Goal: Navigation & Orientation: Go to known website

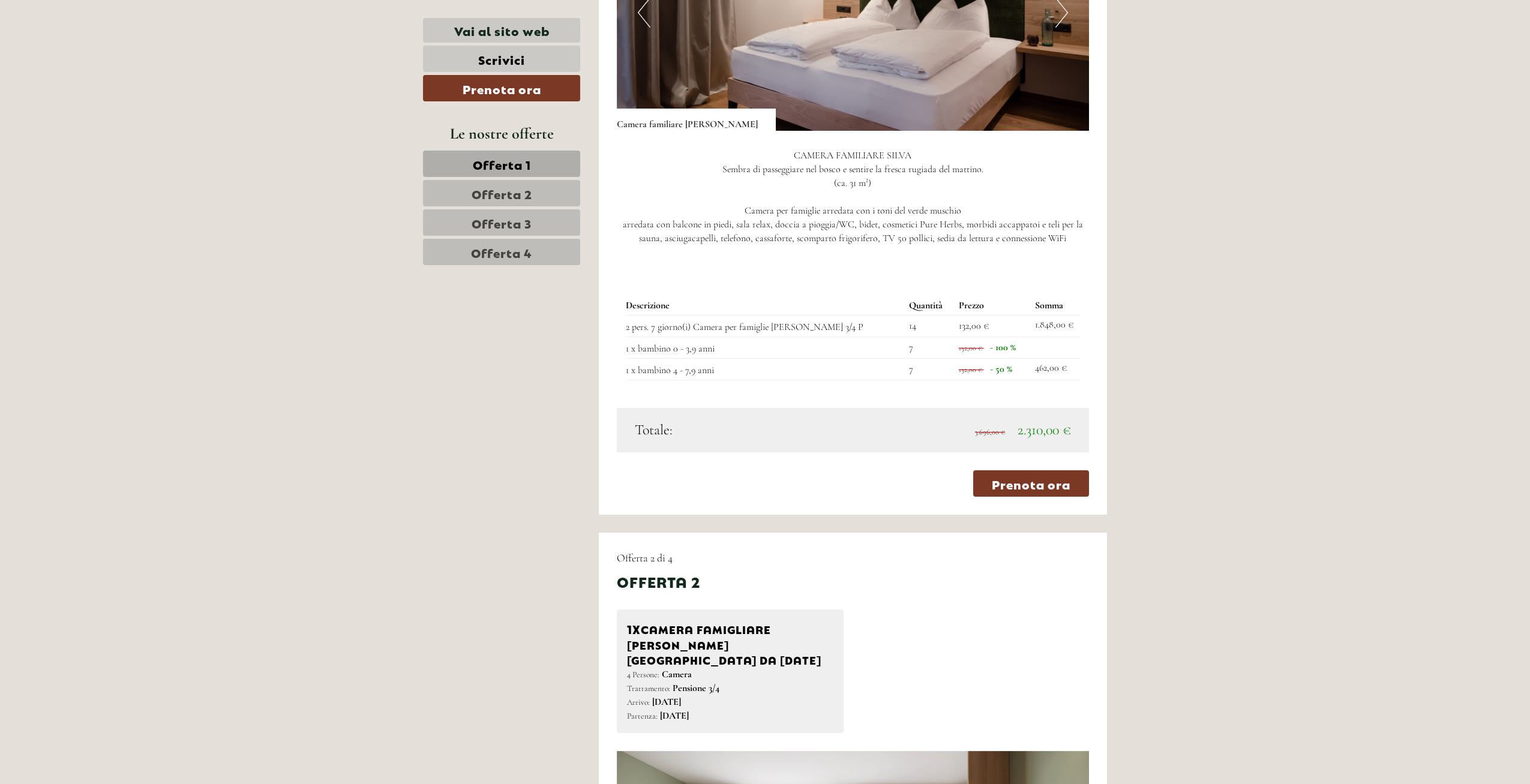
scroll to position [1214, 0]
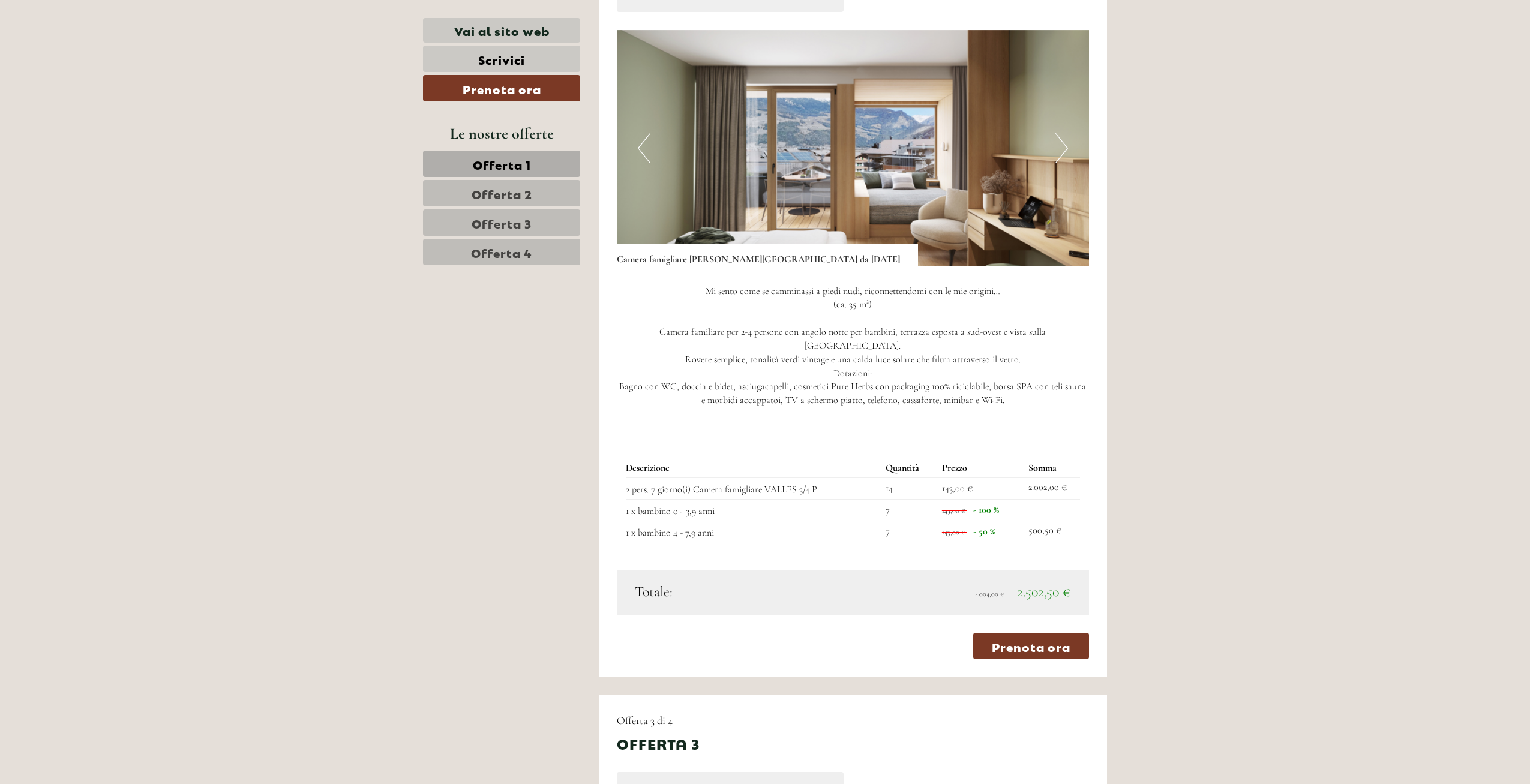
scroll to position [1925, 0]
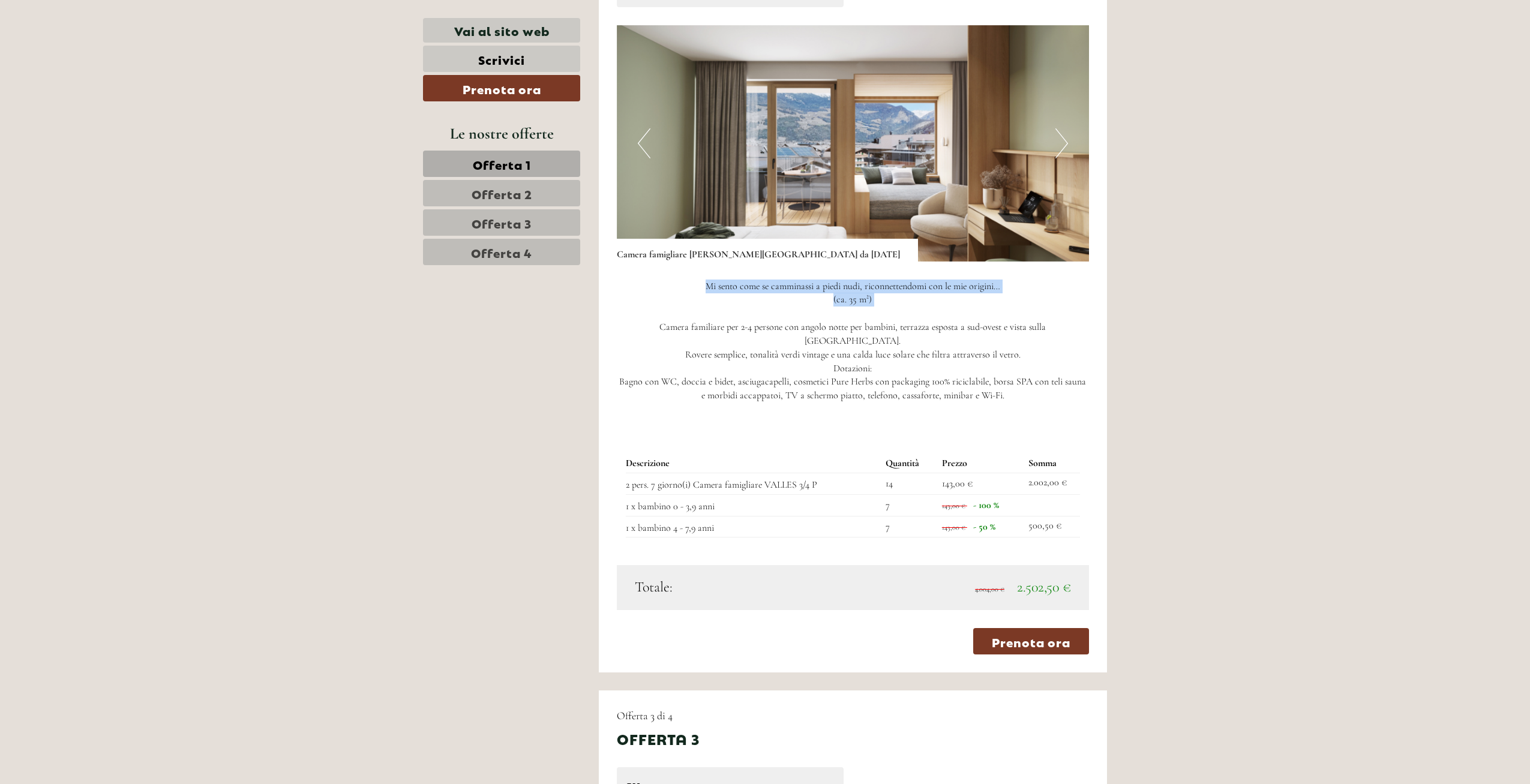
drag, startPoint x: 1510, startPoint y: 271, endPoint x: 1496, endPoint y: 219, distance: 53.9
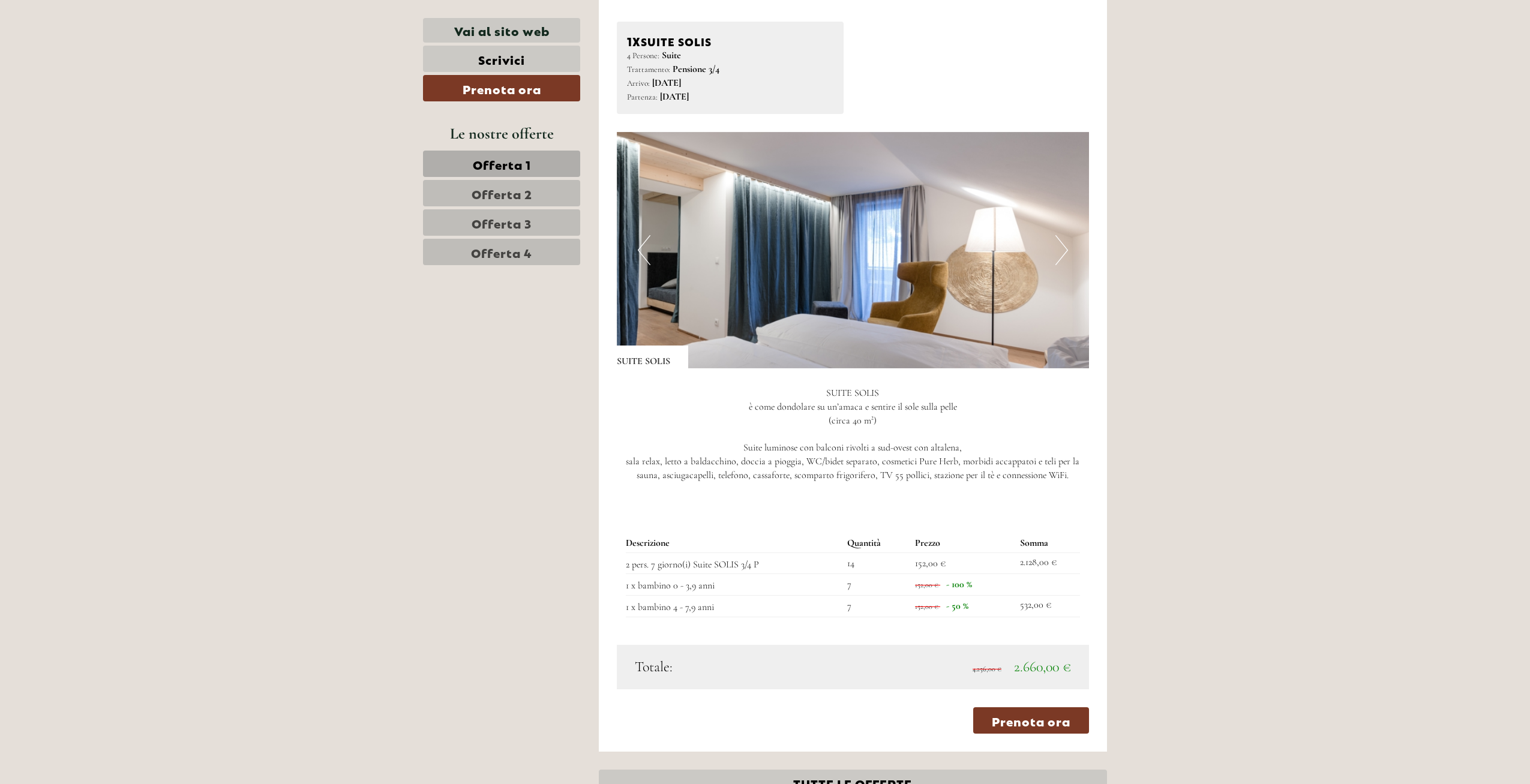
scroll to position [2675, 0]
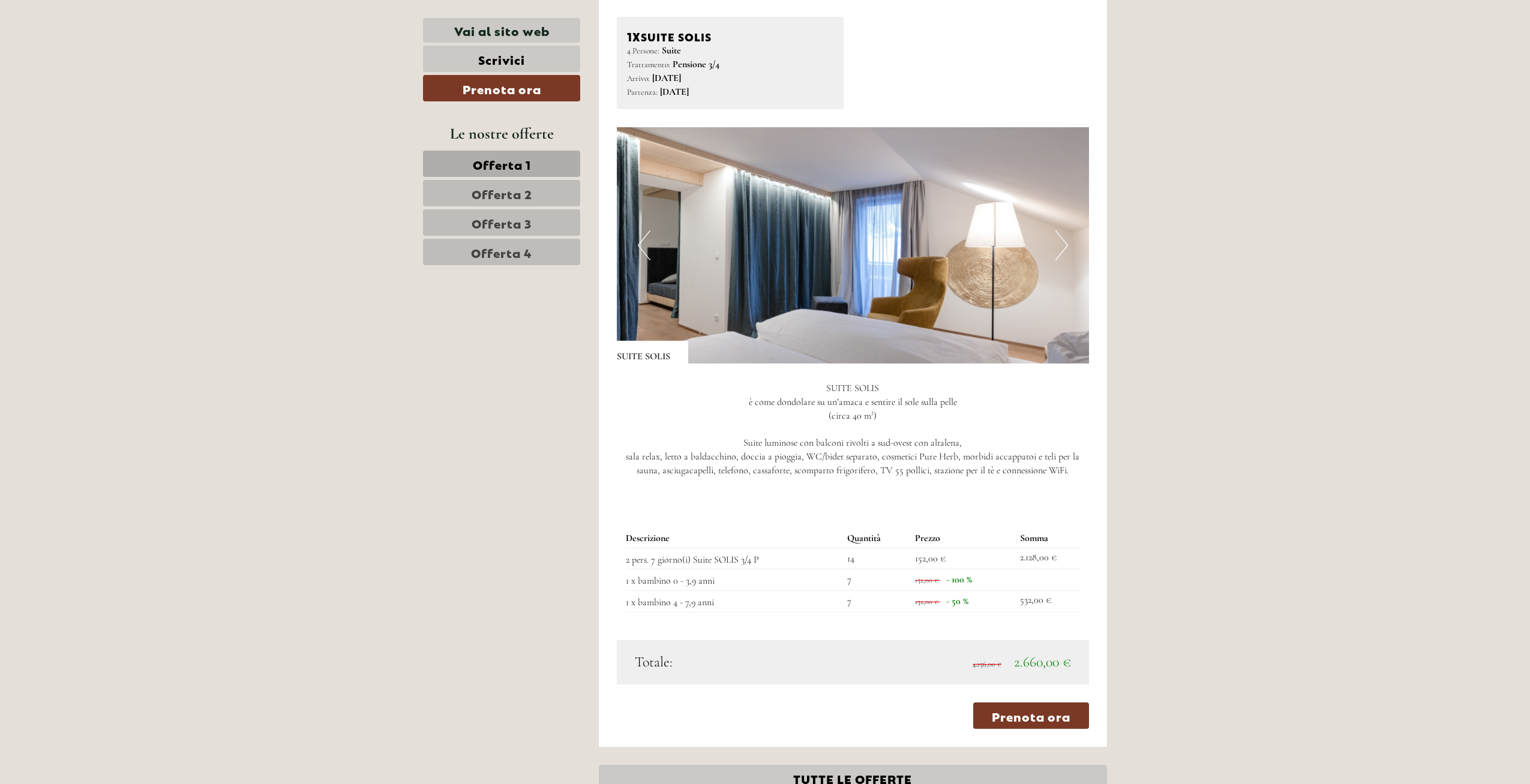
click at [1060, 231] on button "Next" at bounding box center [1062, 245] width 13 height 30
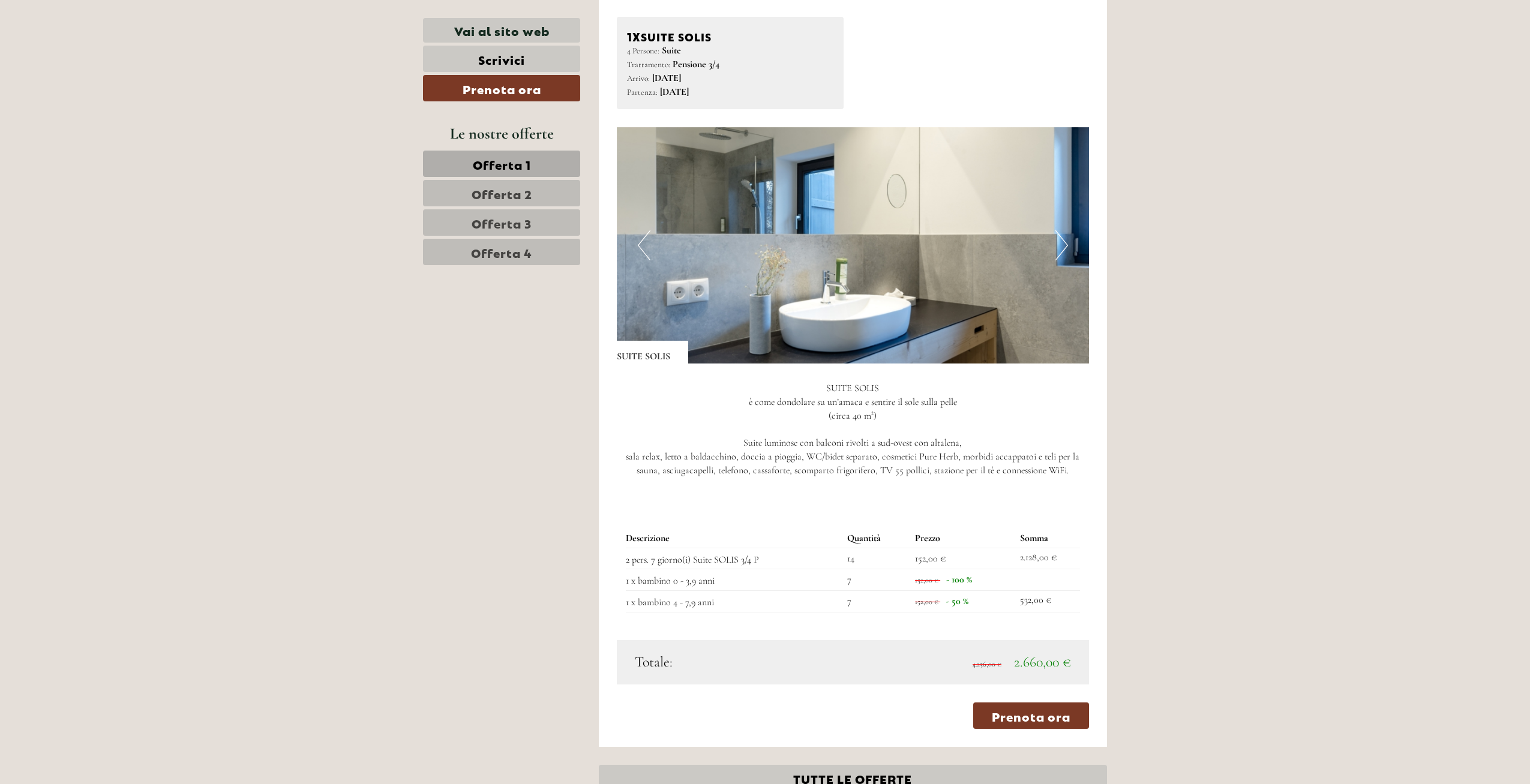
click at [1063, 231] on button "Next" at bounding box center [1062, 245] width 13 height 30
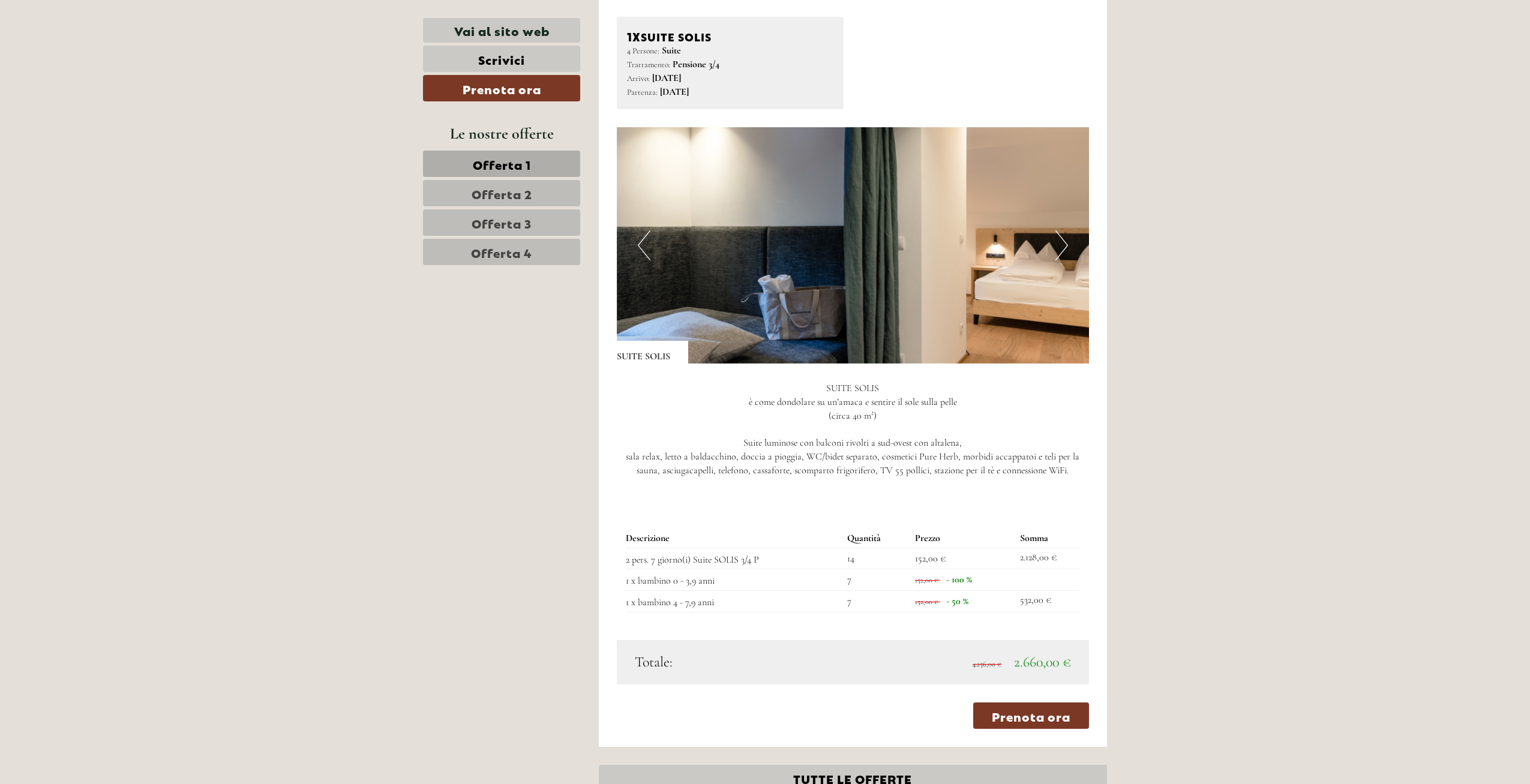
click at [1063, 231] on button "Next" at bounding box center [1062, 245] width 13 height 30
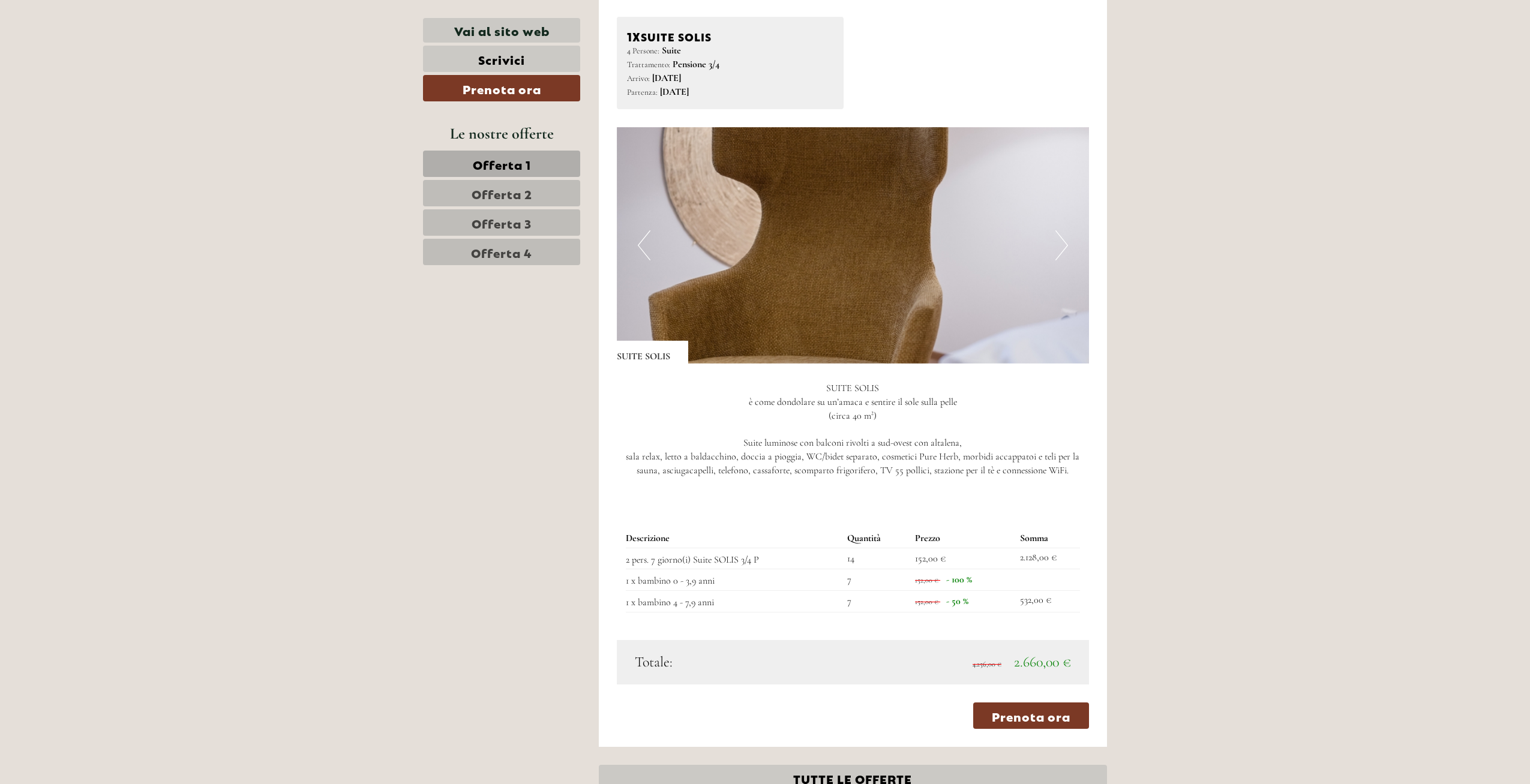
click at [1063, 231] on button "Next" at bounding box center [1062, 245] width 13 height 30
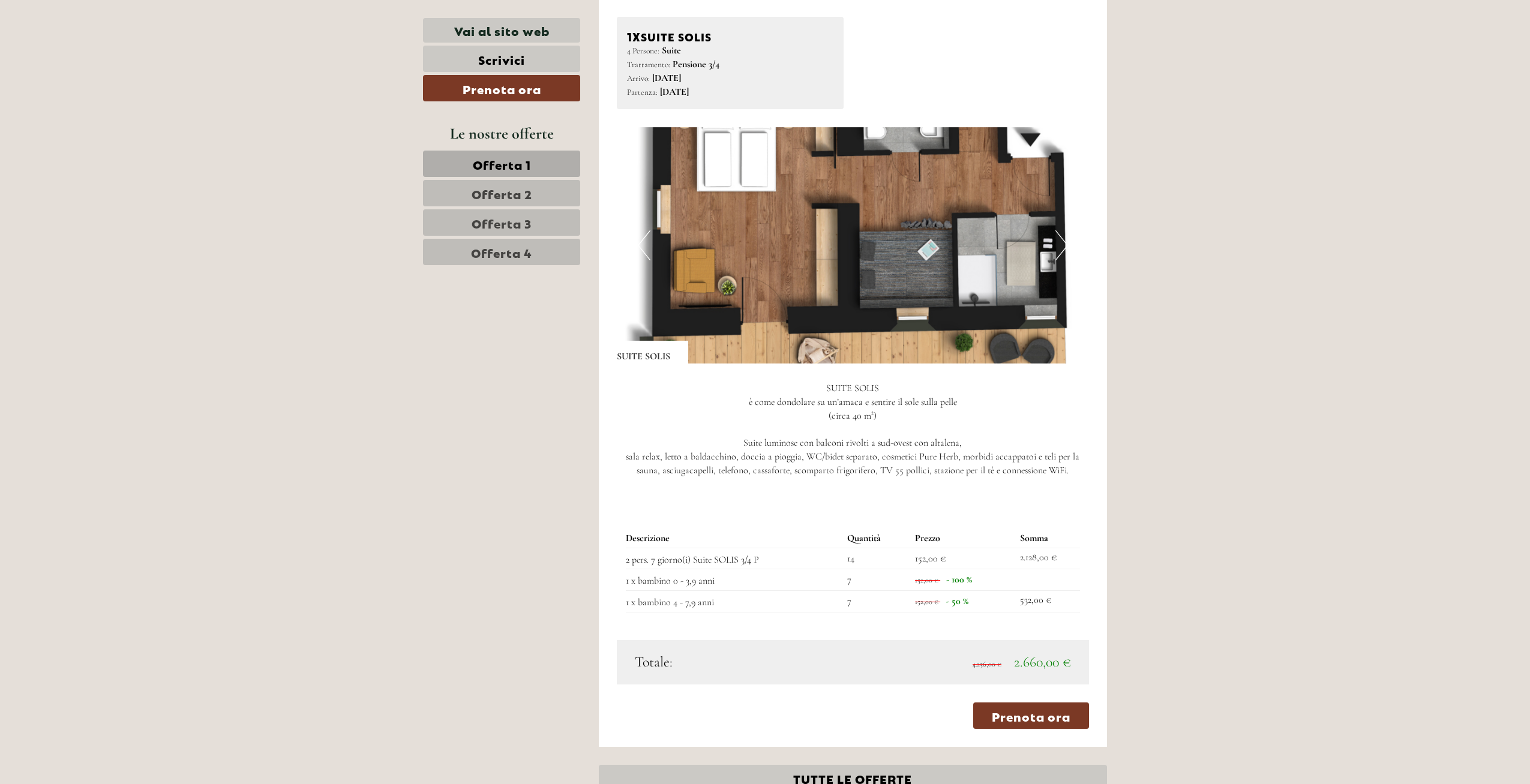
click at [1063, 231] on button "Next" at bounding box center [1062, 245] width 13 height 30
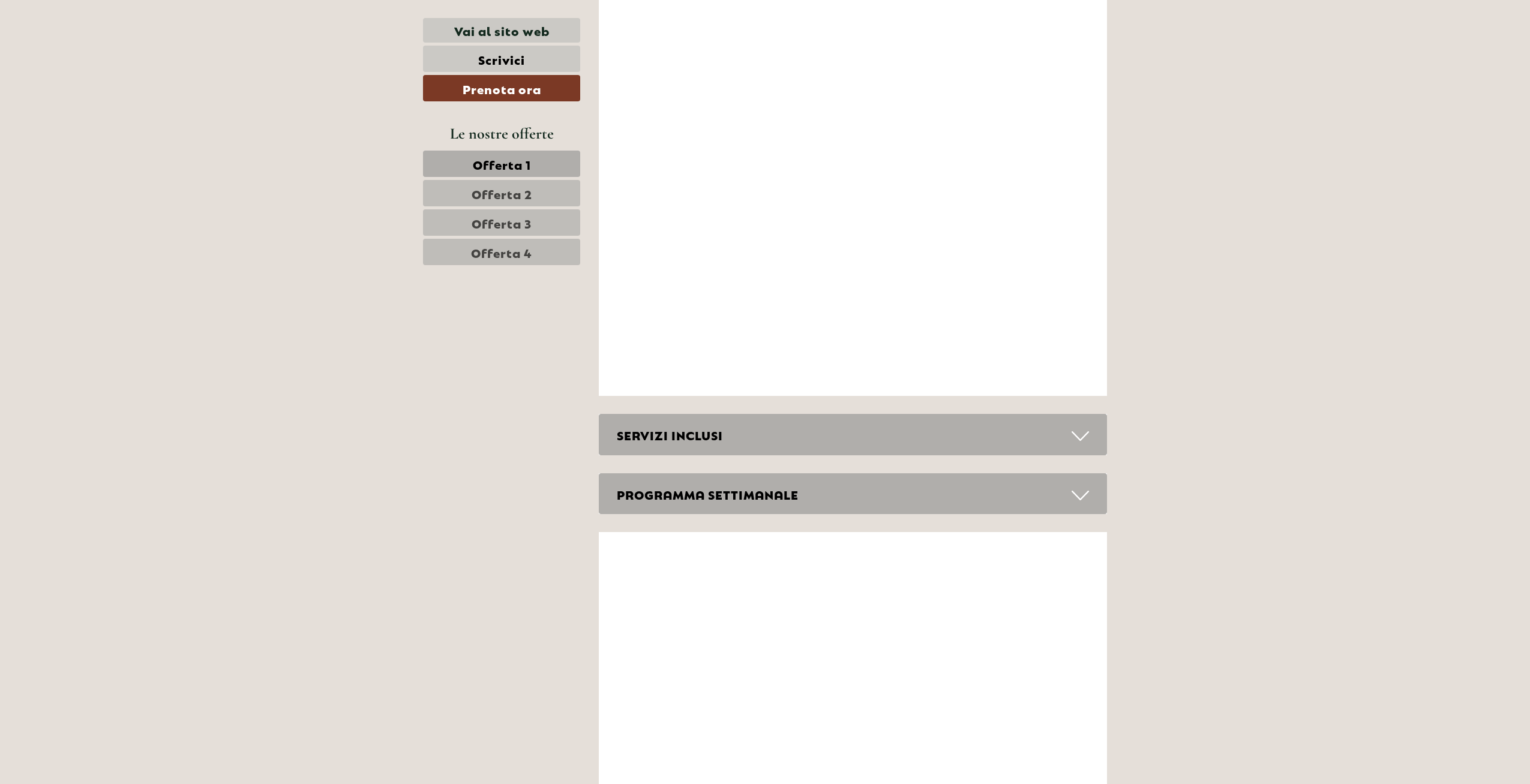
scroll to position [4671, 0]
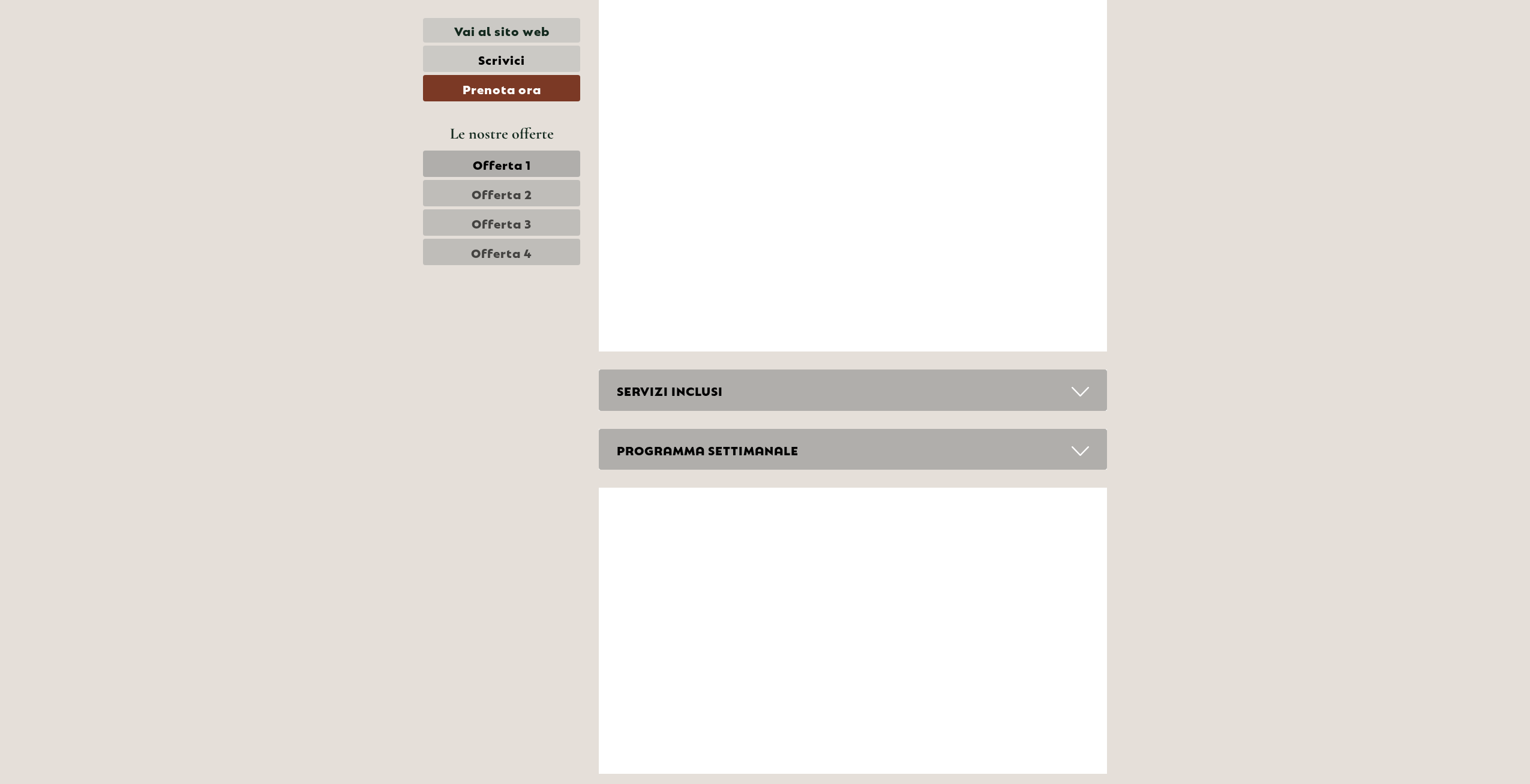
click at [1081, 382] on icon at bounding box center [1081, 392] width 18 height 20
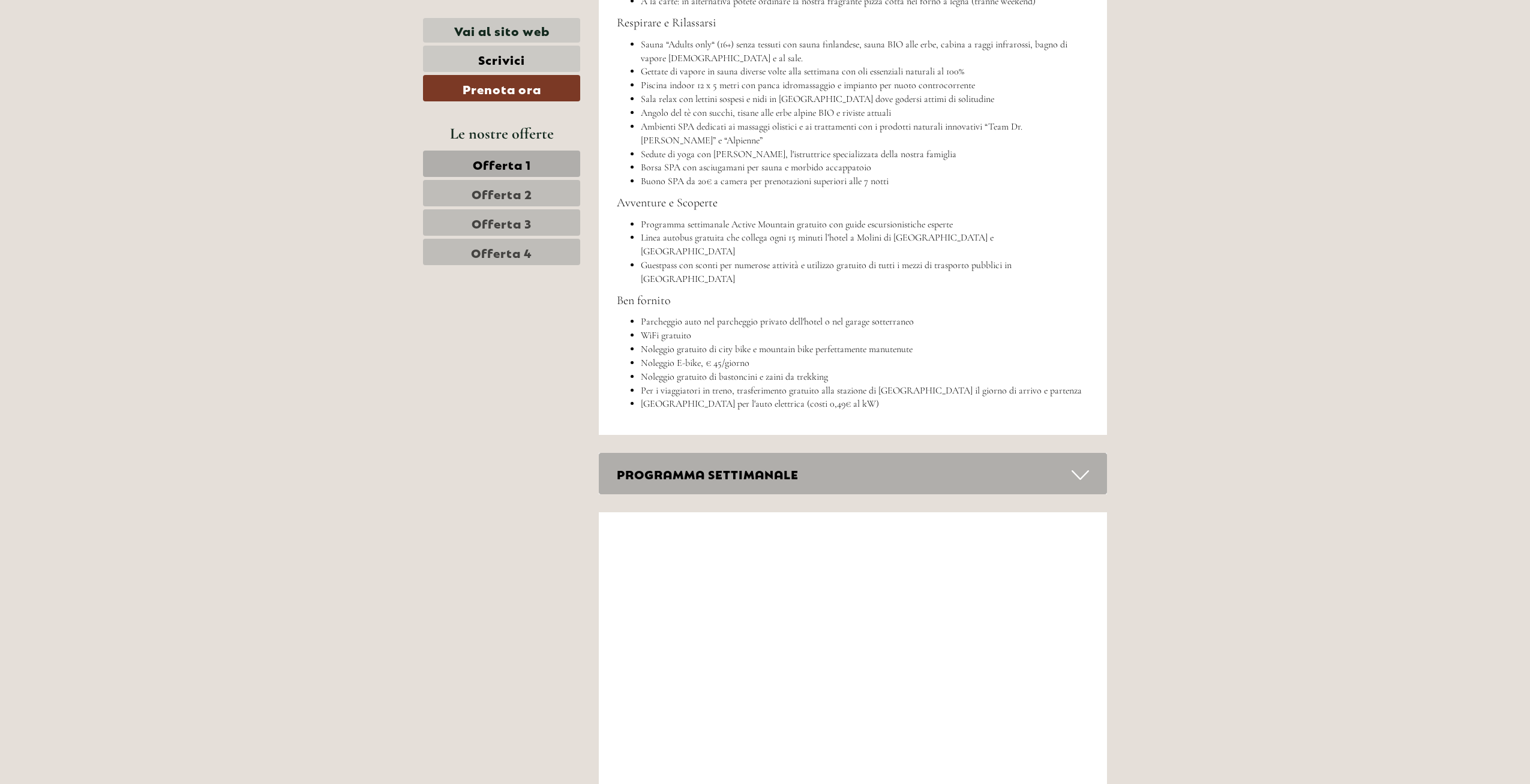
scroll to position [5376, 0]
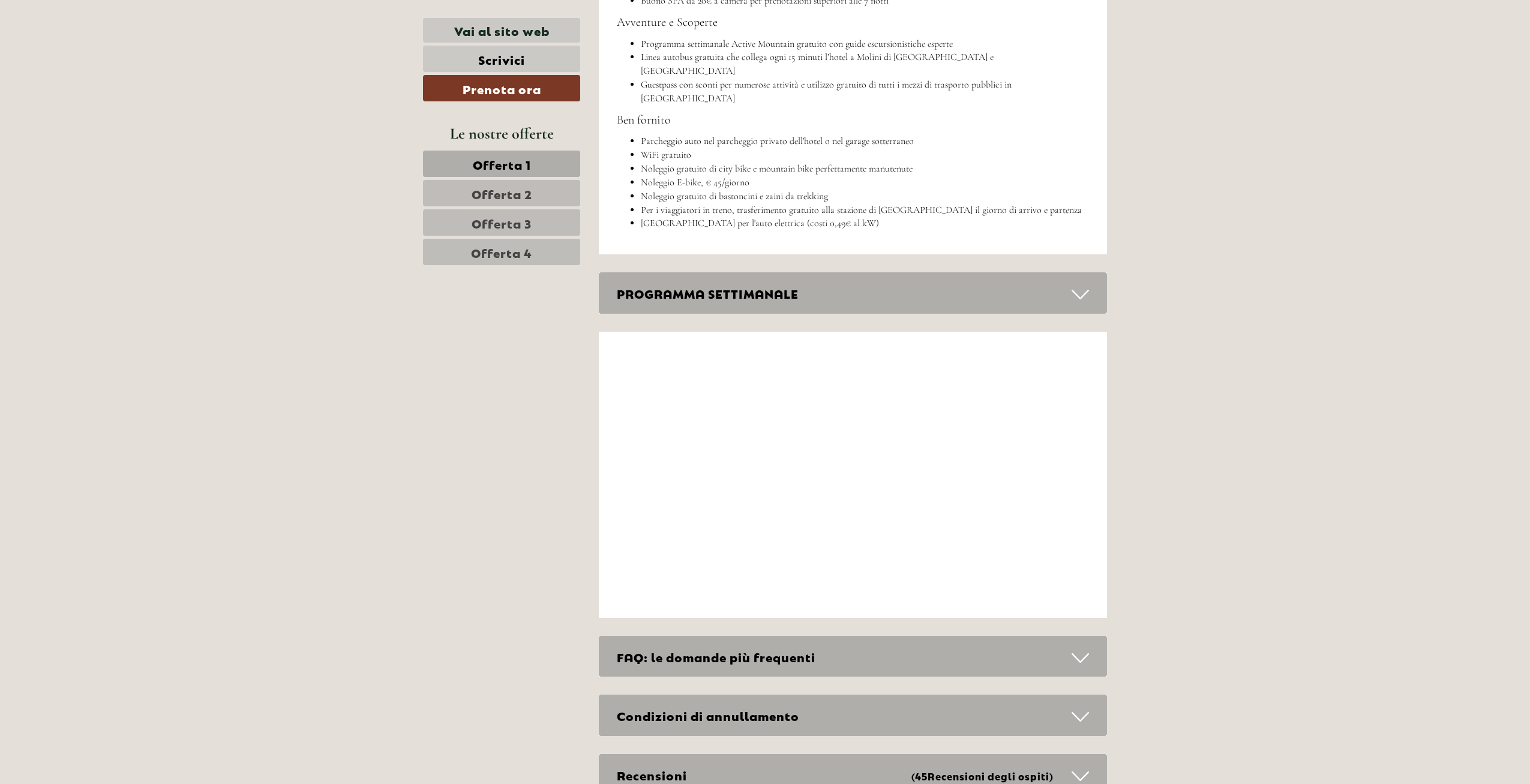
click at [1078, 284] on icon at bounding box center [1081, 294] width 18 height 20
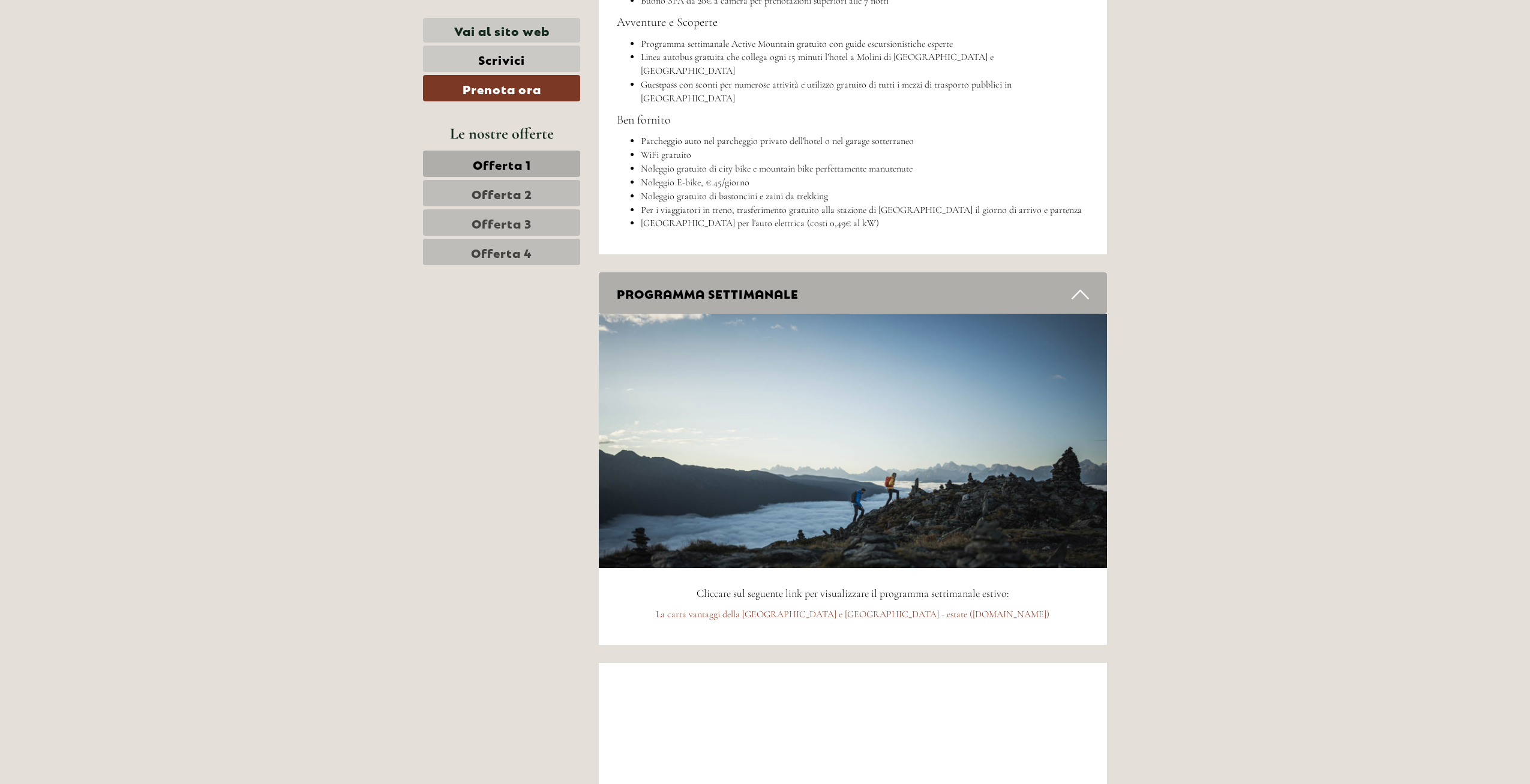
click at [1085, 284] on icon at bounding box center [1081, 294] width 18 height 20
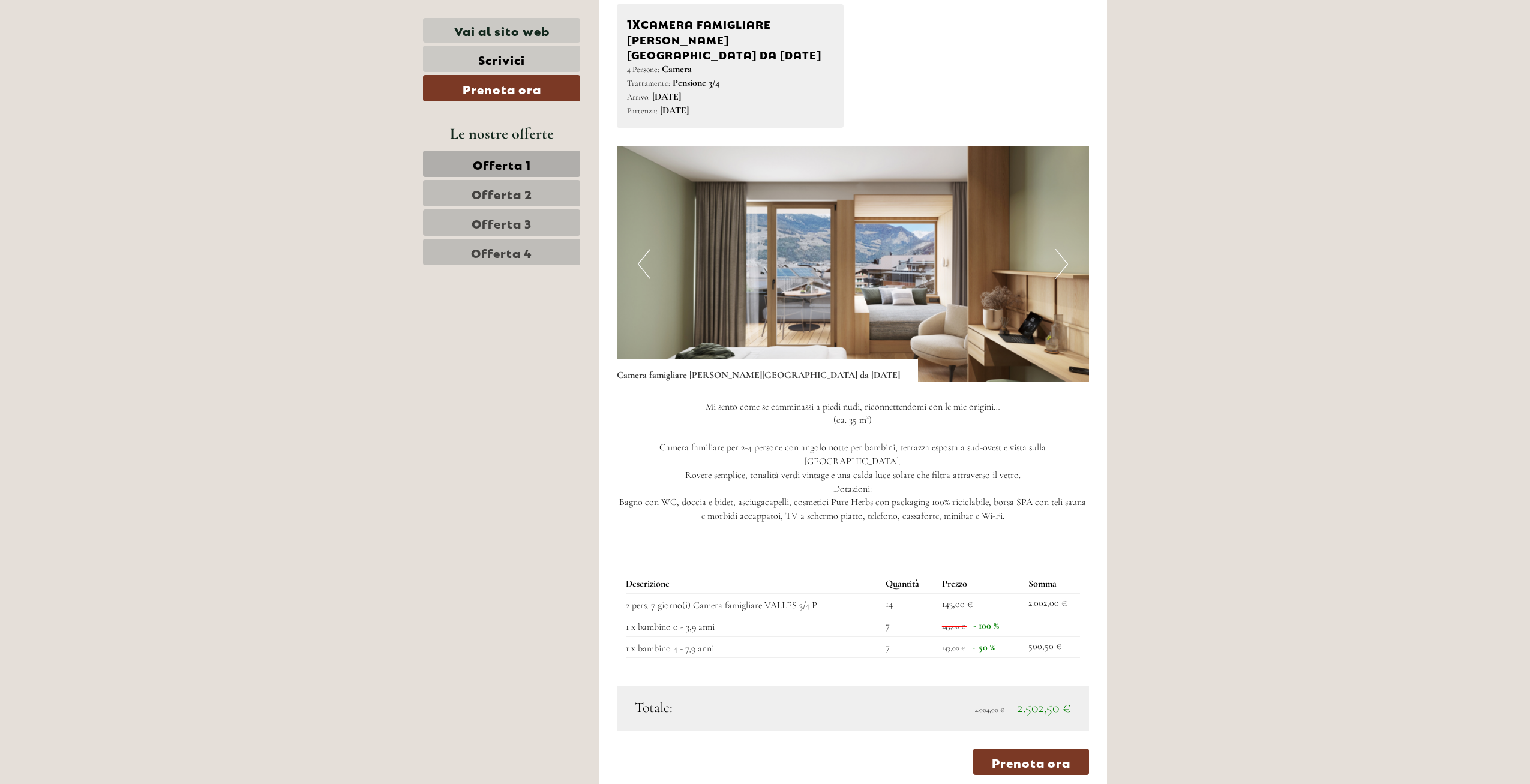
scroll to position [1794, 0]
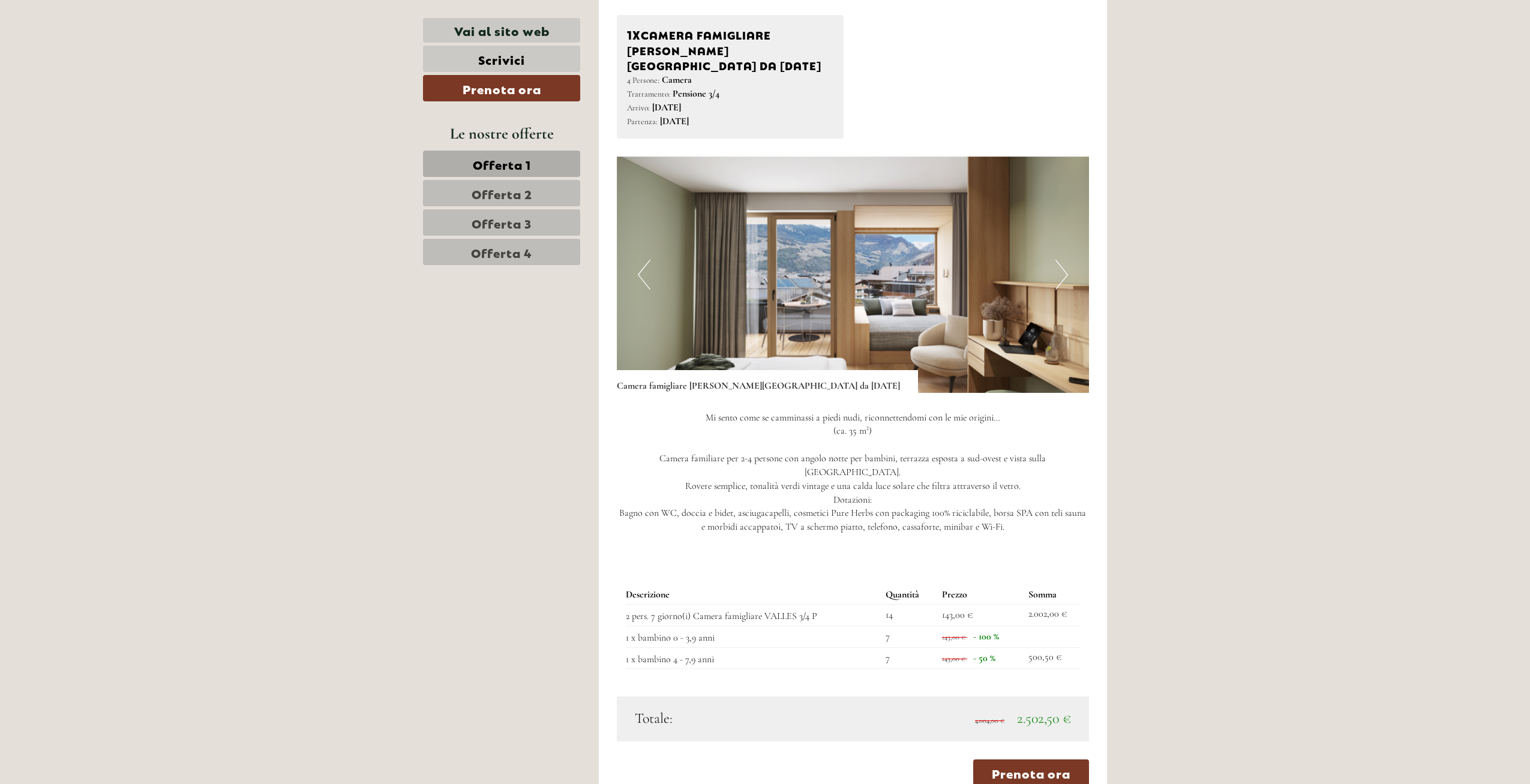
click at [1062, 260] on button "Next" at bounding box center [1062, 274] width 13 height 30
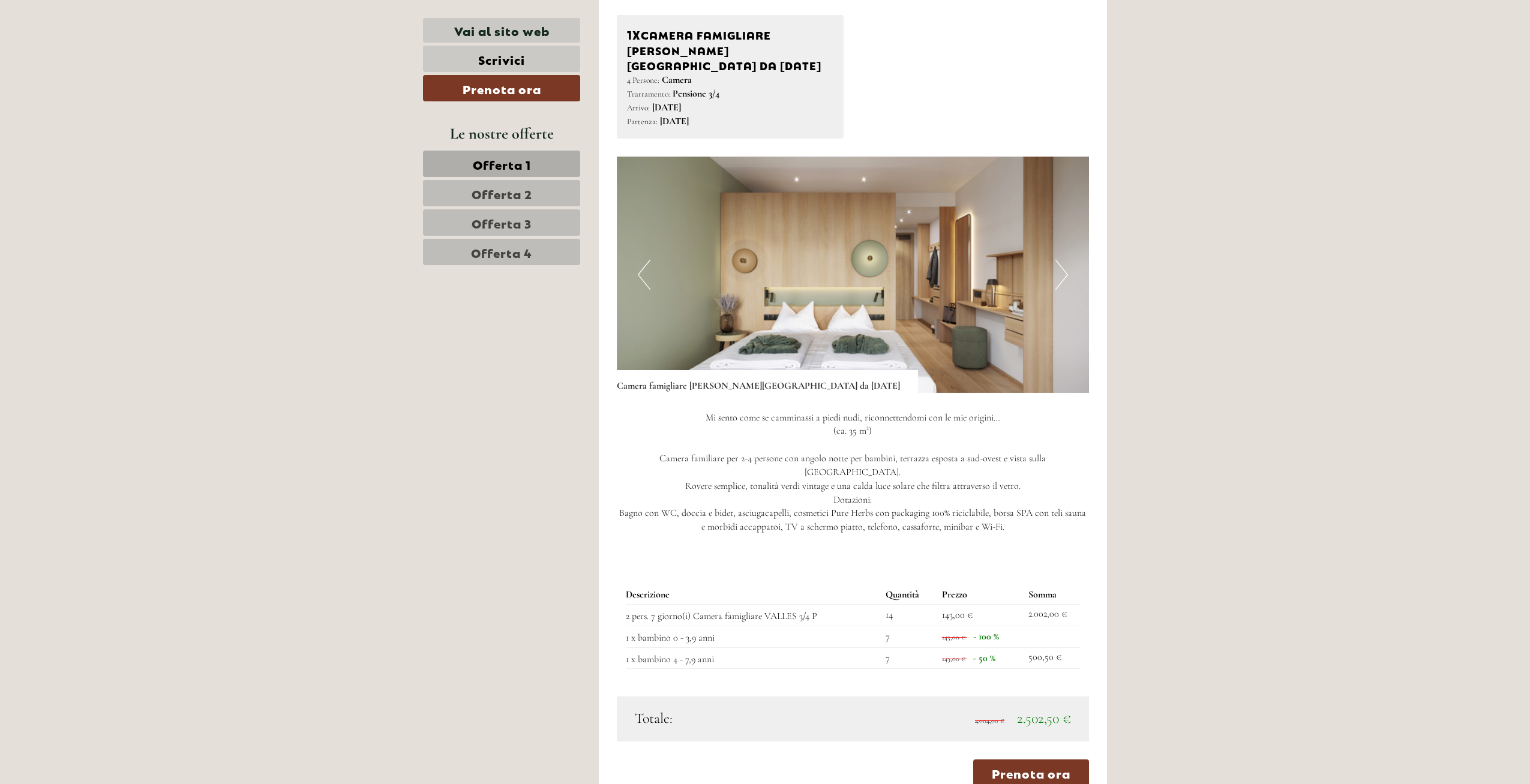
click at [1062, 260] on button "Next" at bounding box center [1062, 274] width 13 height 30
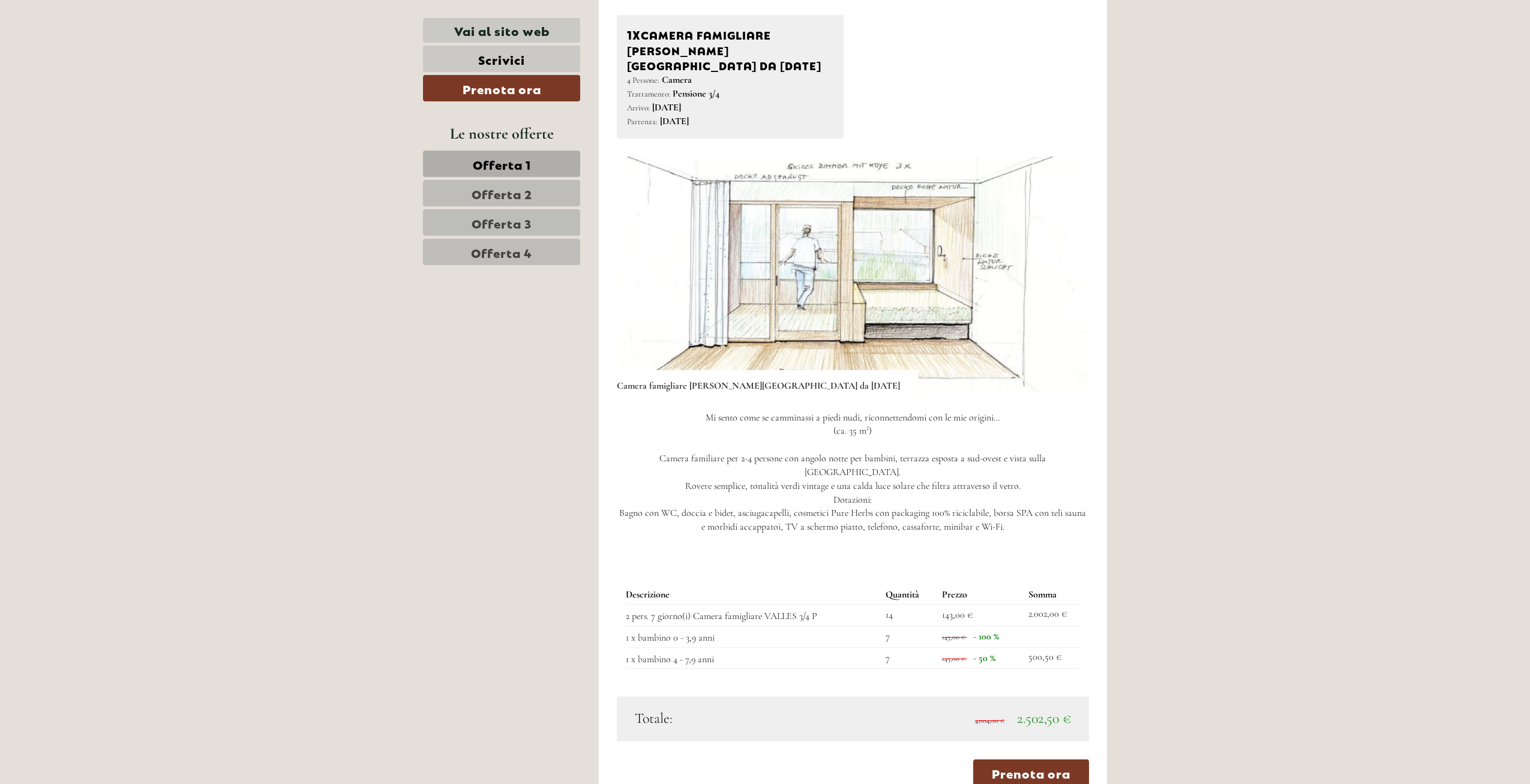
click at [1062, 260] on button "Next" at bounding box center [1062, 274] width 13 height 30
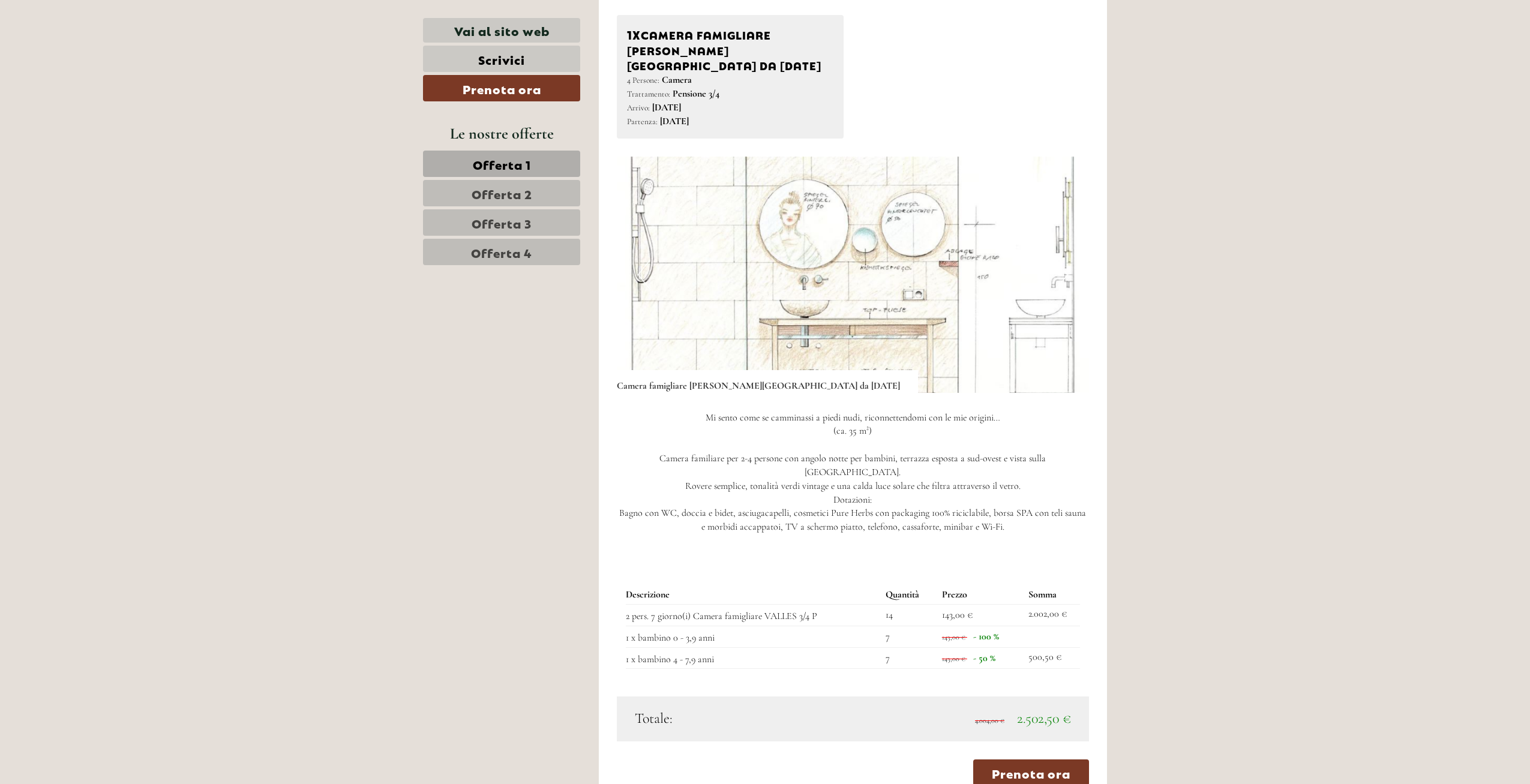
click at [1062, 260] on button "Next" at bounding box center [1062, 274] width 13 height 30
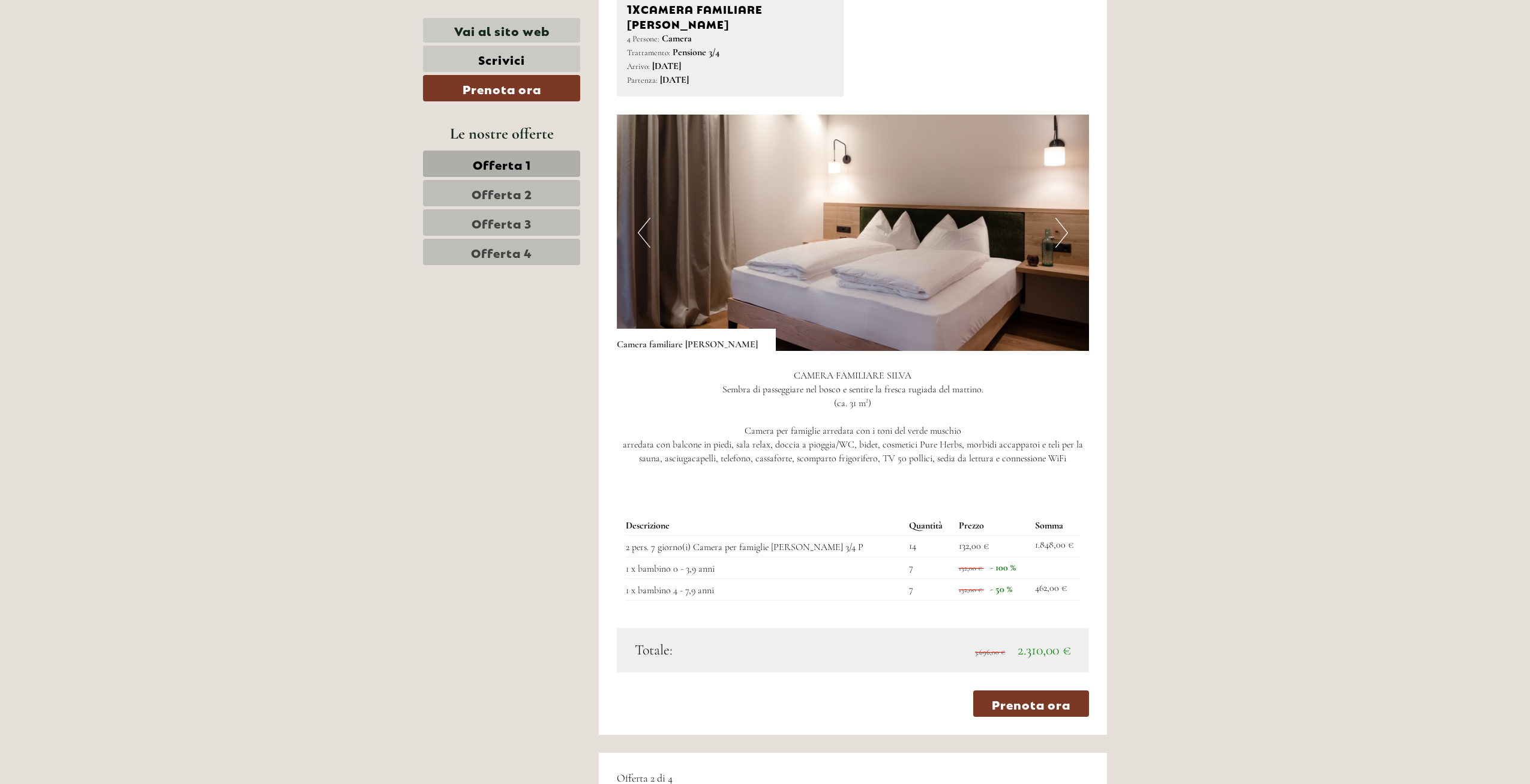
scroll to position [947, 0]
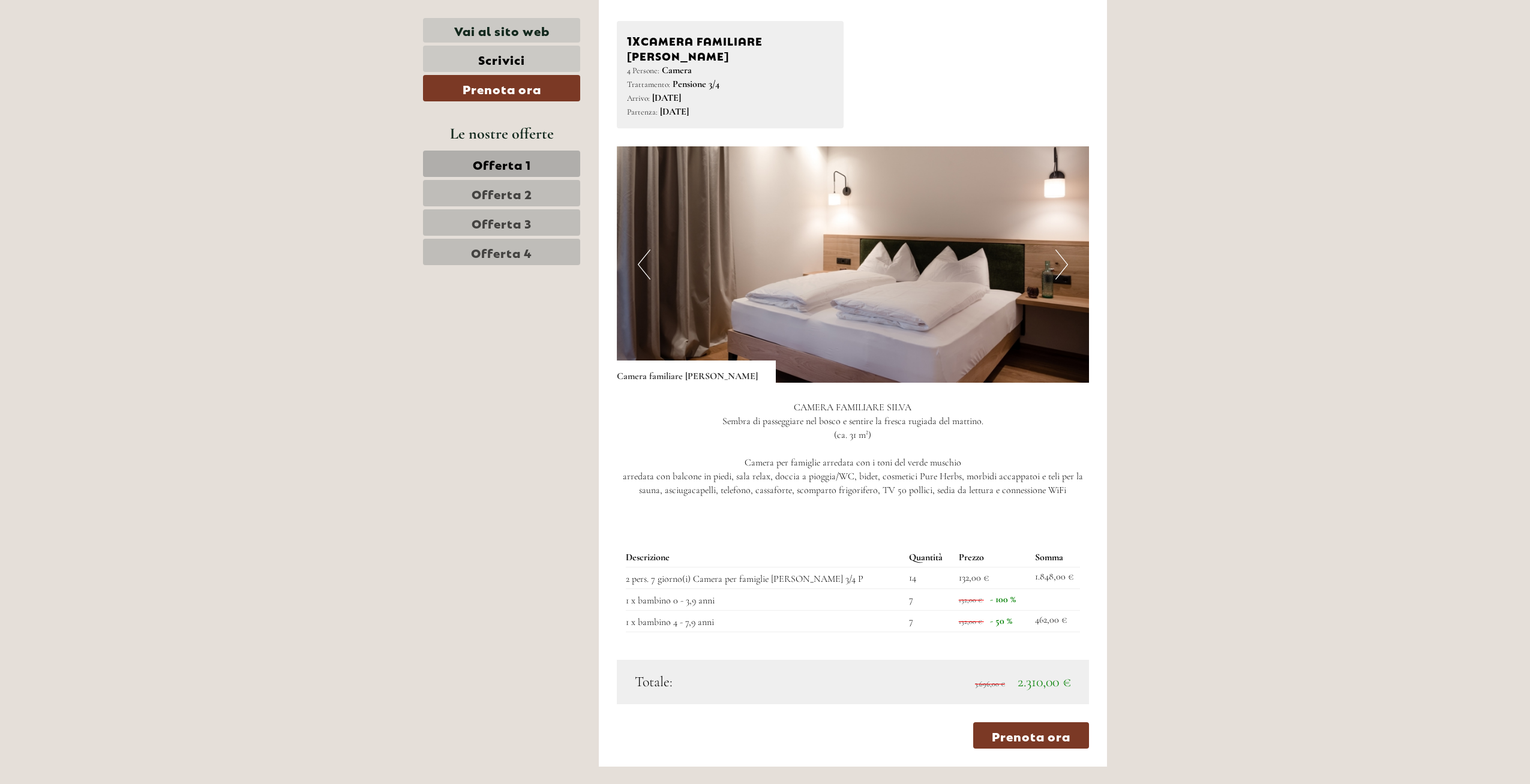
click at [1061, 250] on button "Next" at bounding box center [1062, 264] width 13 height 30
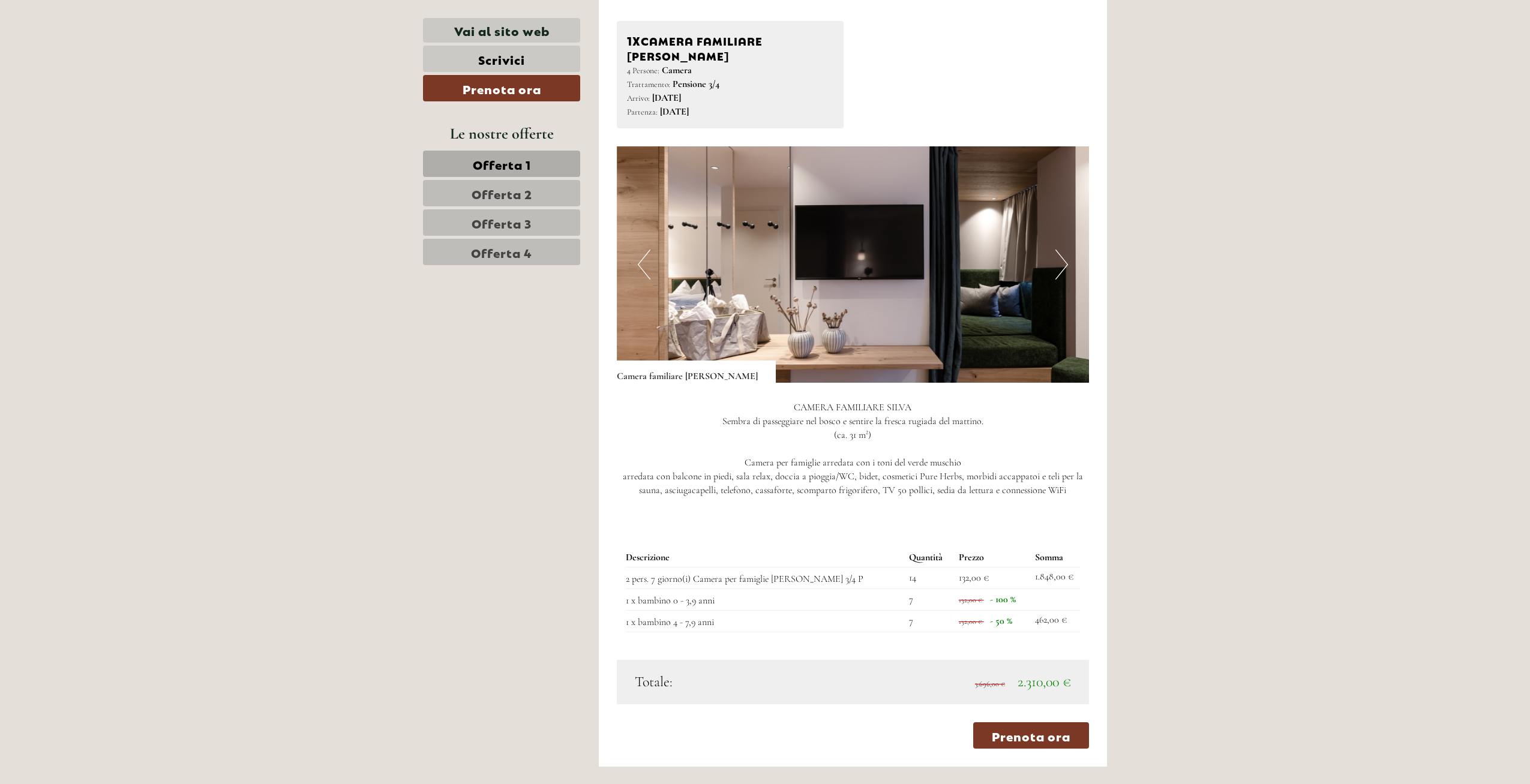
click at [1063, 250] on button "Next" at bounding box center [1062, 264] width 13 height 30
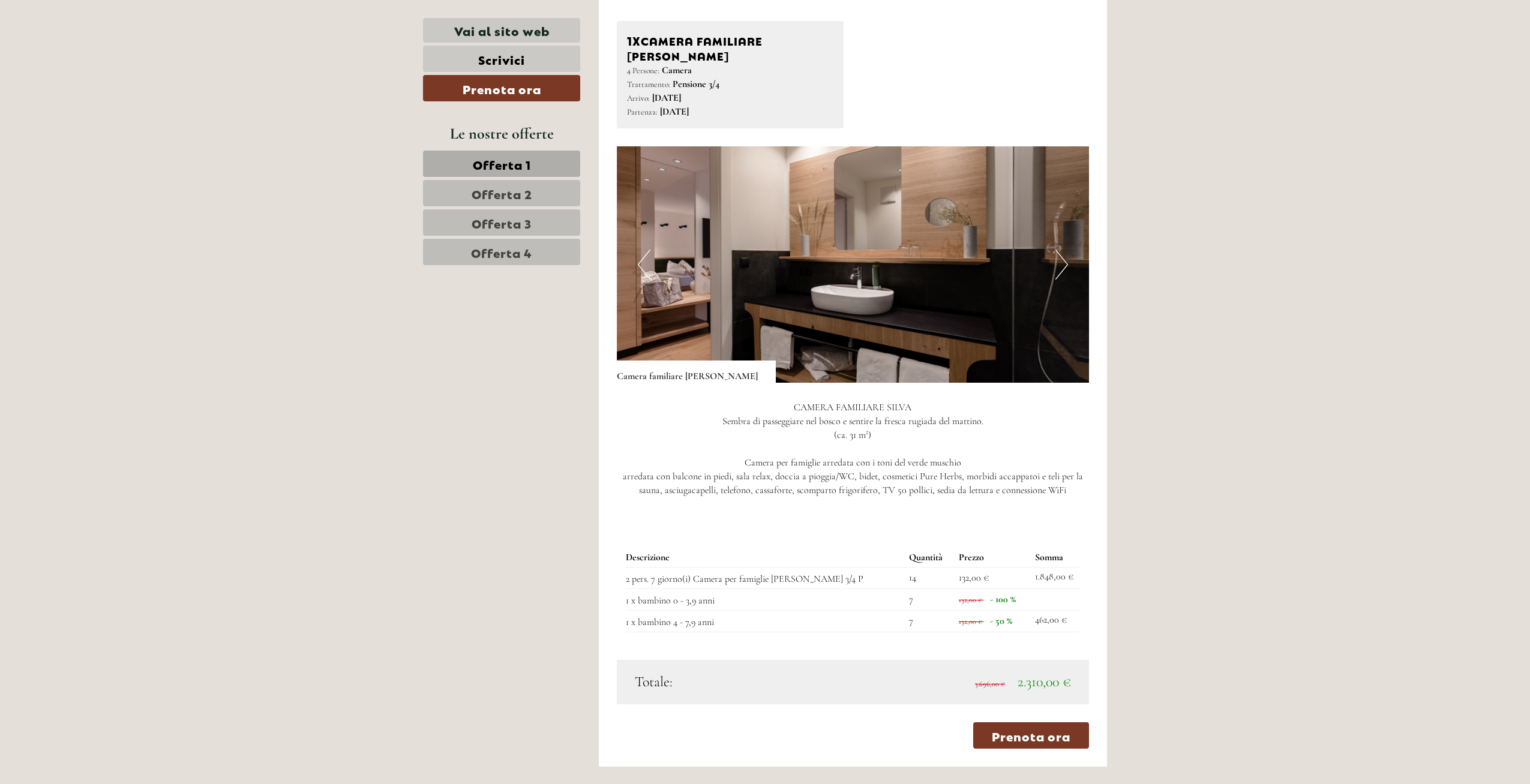
click at [1064, 250] on button "Next" at bounding box center [1062, 264] width 13 height 30
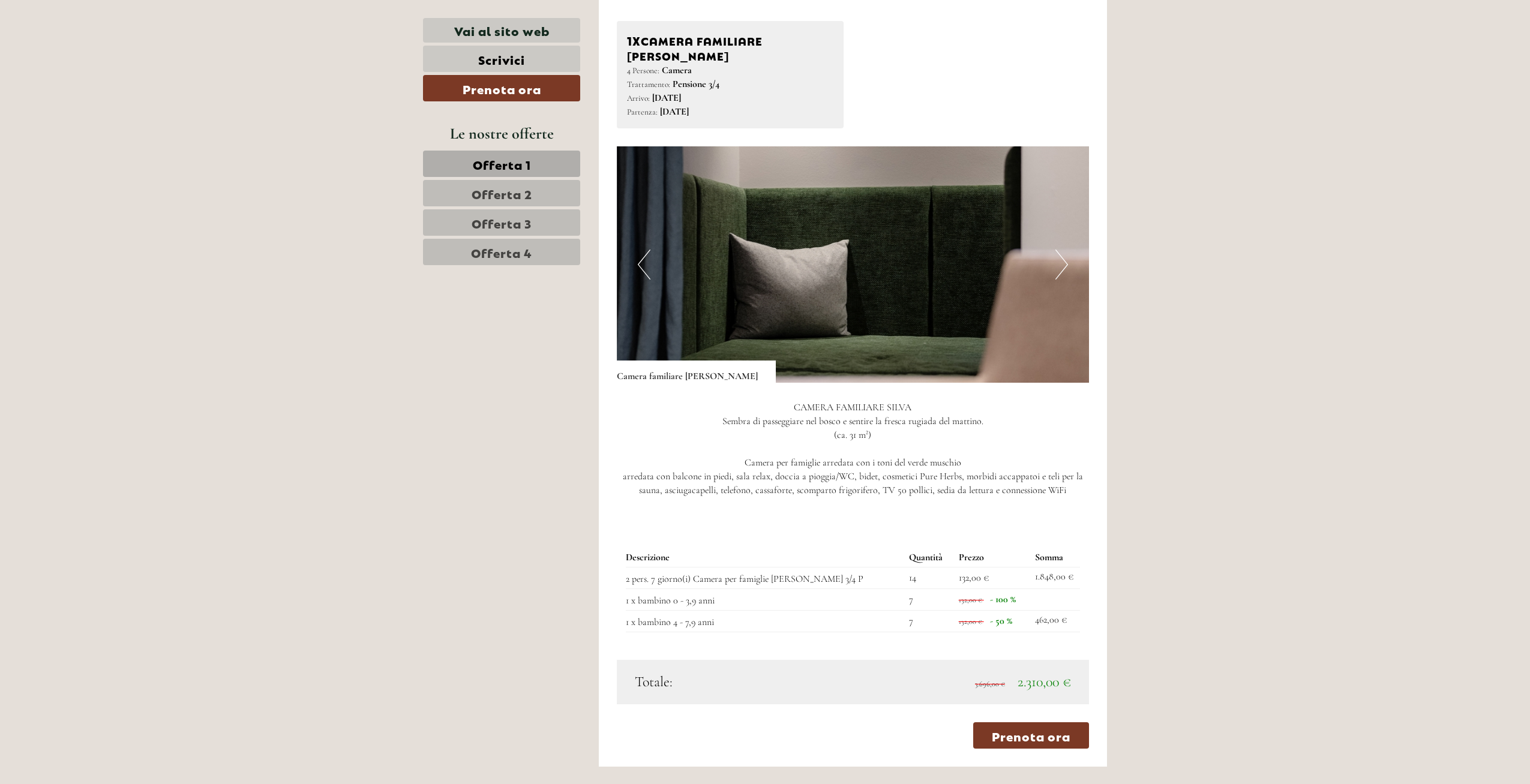
click at [1064, 250] on button "Next" at bounding box center [1062, 264] width 13 height 30
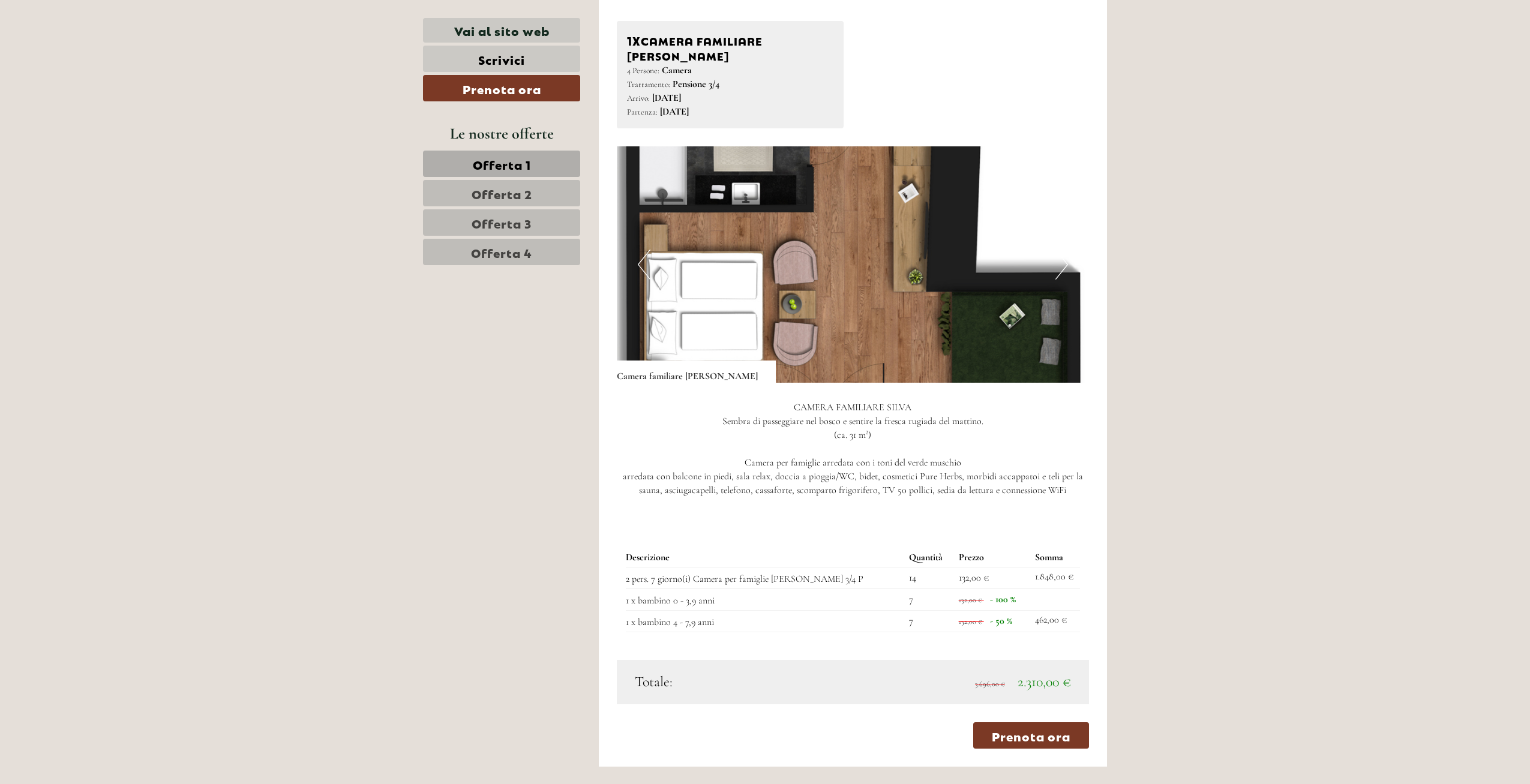
click at [1064, 250] on button "Next" at bounding box center [1062, 264] width 13 height 30
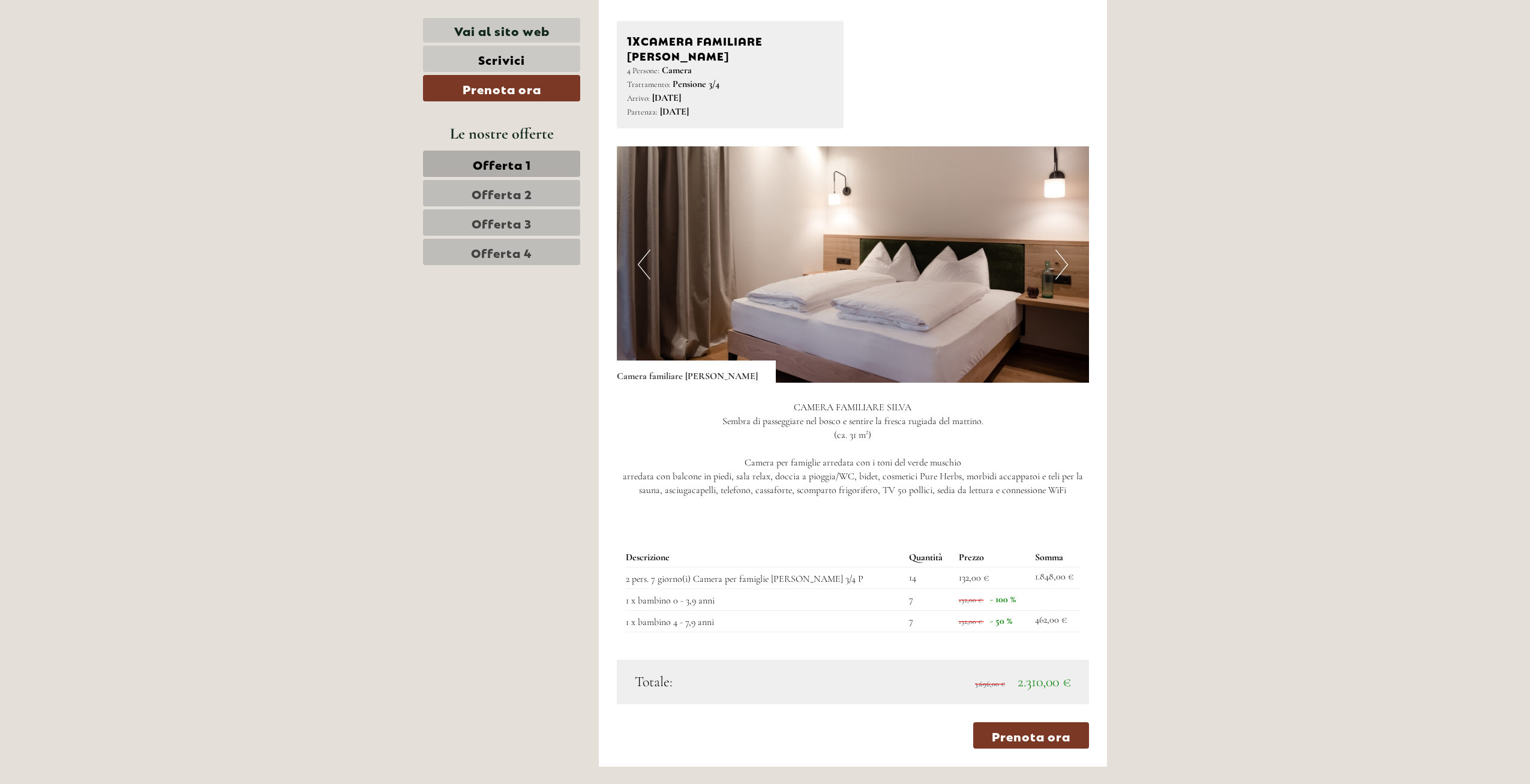
drag, startPoint x: 1528, startPoint y: 135, endPoint x: 1526, endPoint y: 248, distance: 113.0
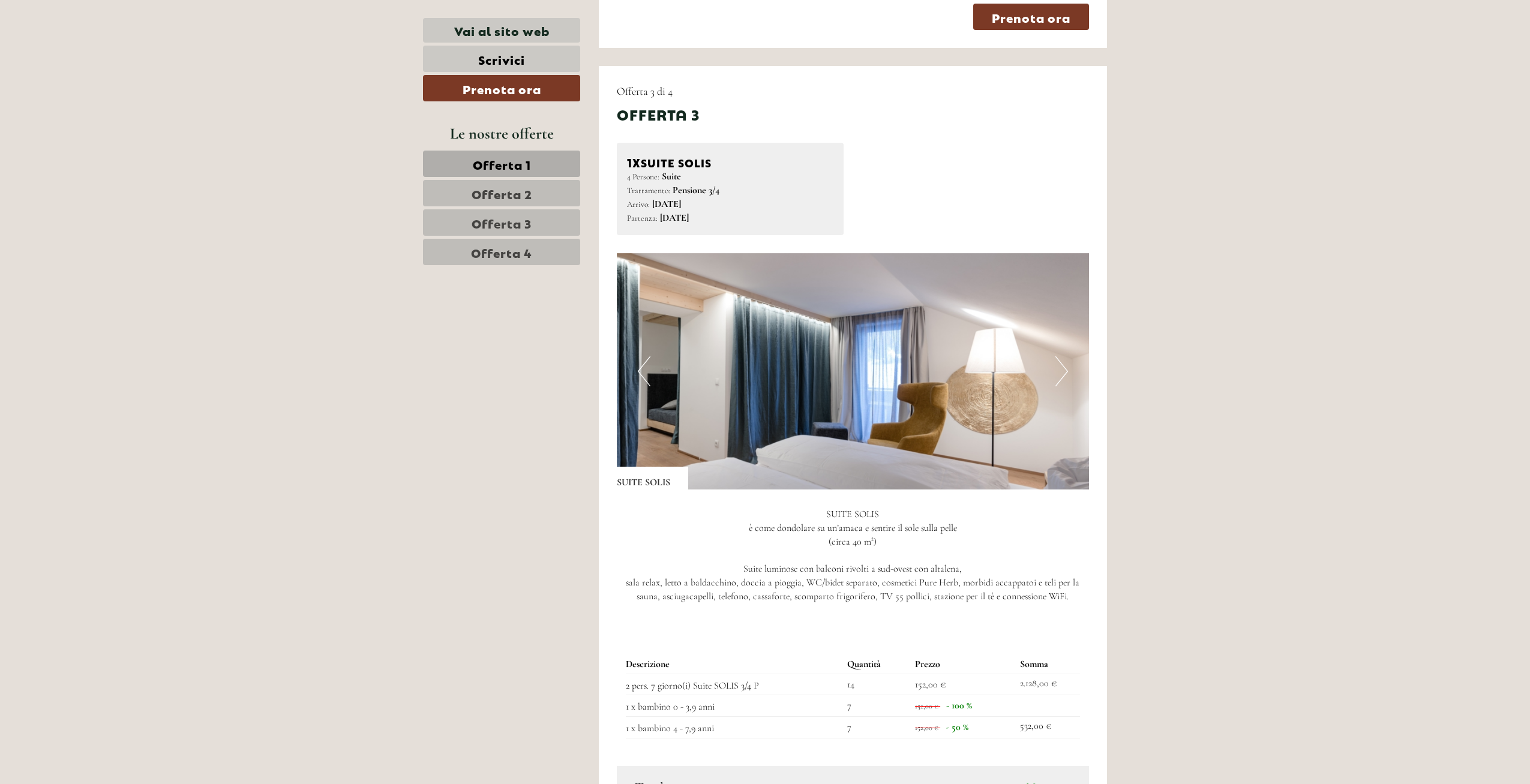
scroll to position [2406, 0]
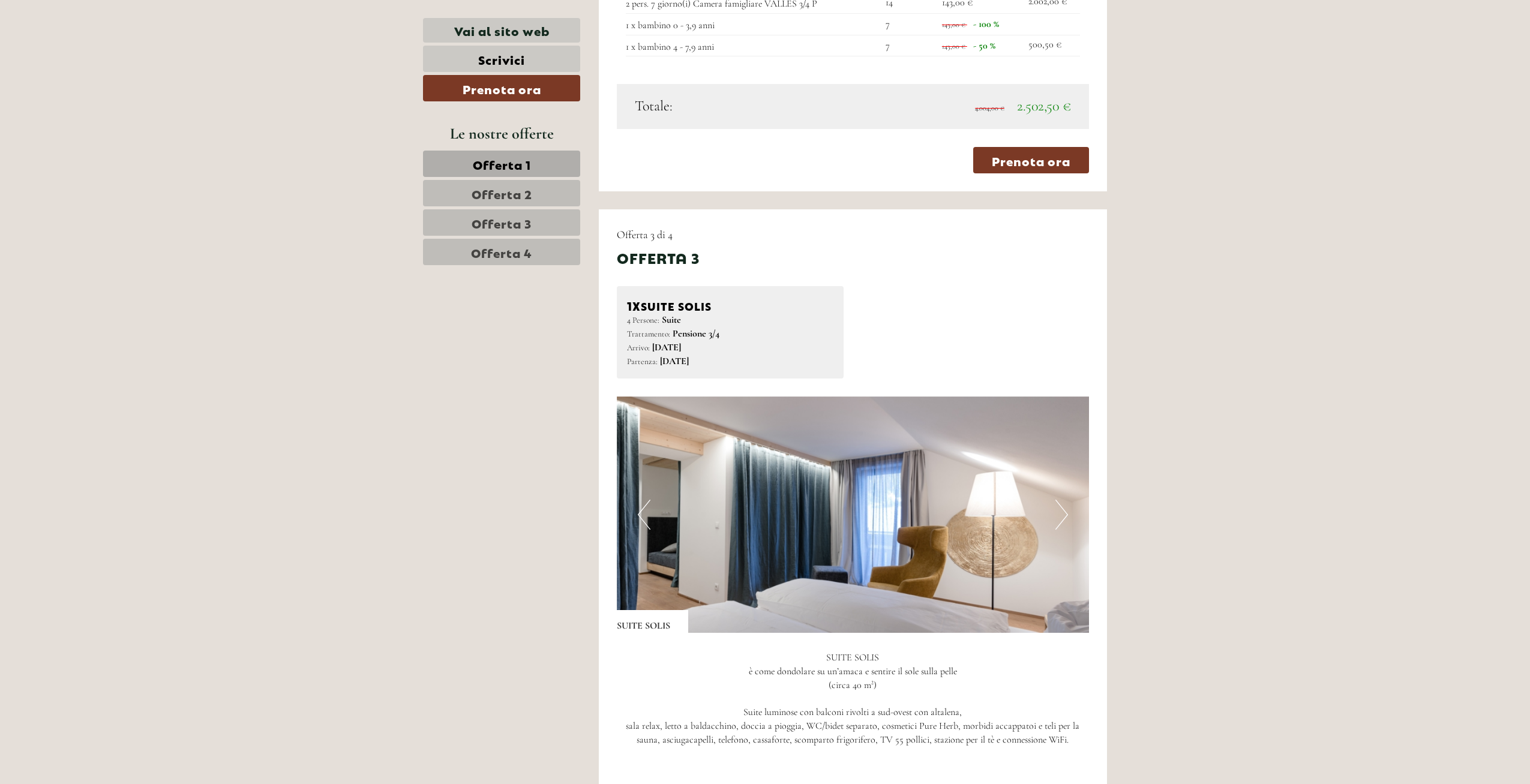
click at [1064, 500] on button "Next" at bounding box center [1062, 514] width 13 height 30
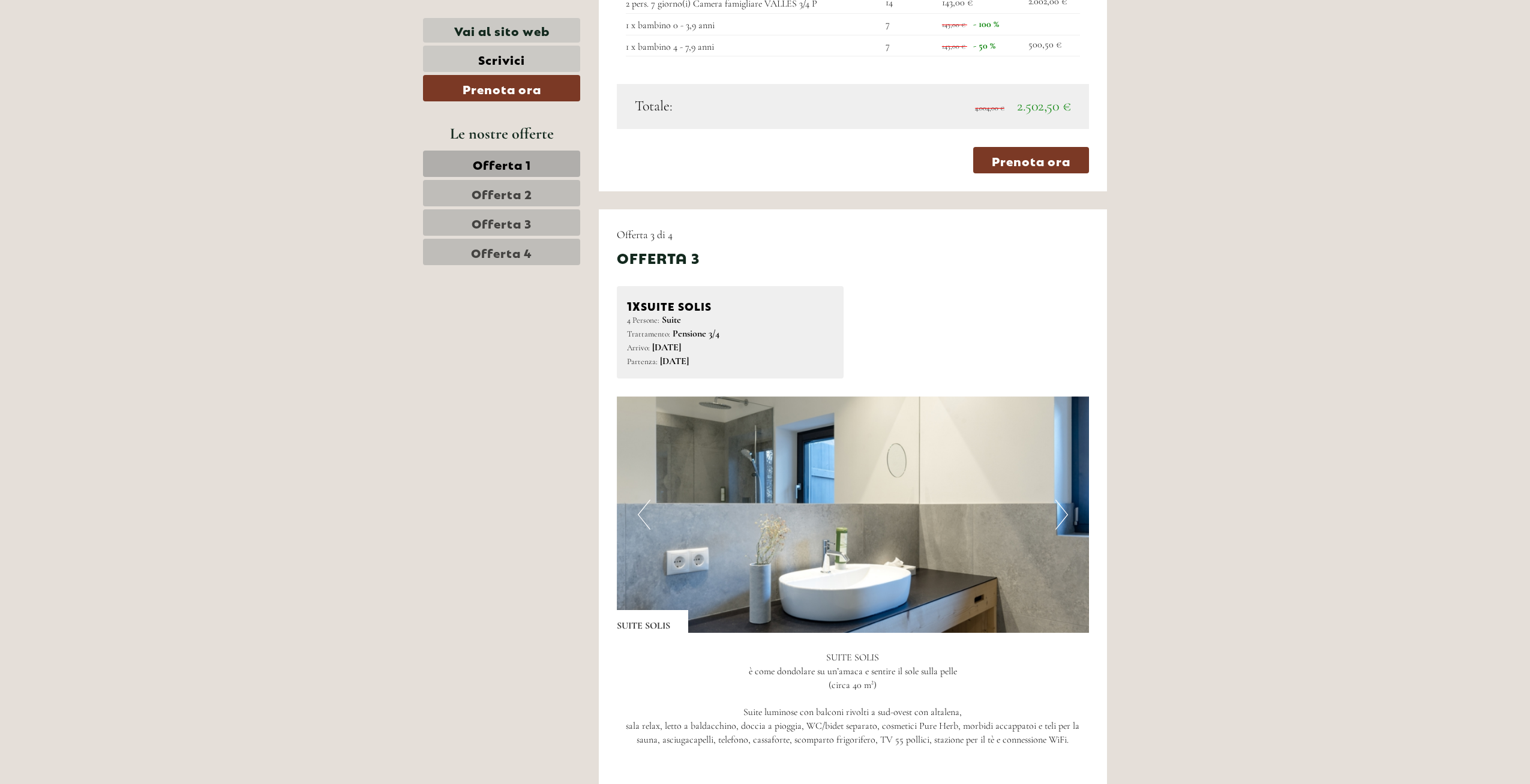
click at [1064, 500] on button "Next" at bounding box center [1062, 514] width 13 height 30
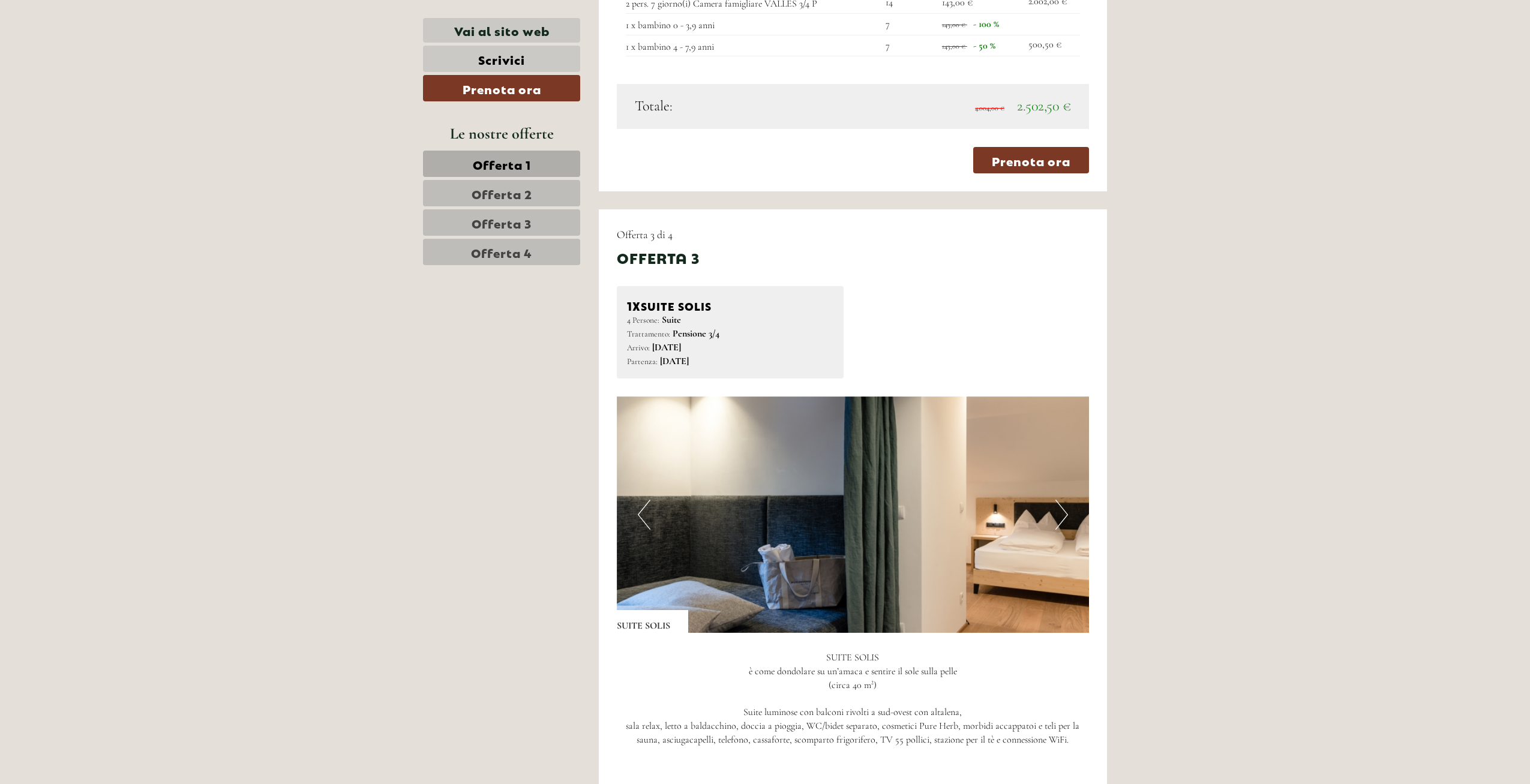
click at [1064, 500] on button "Next" at bounding box center [1062, 514] width 13 height 30
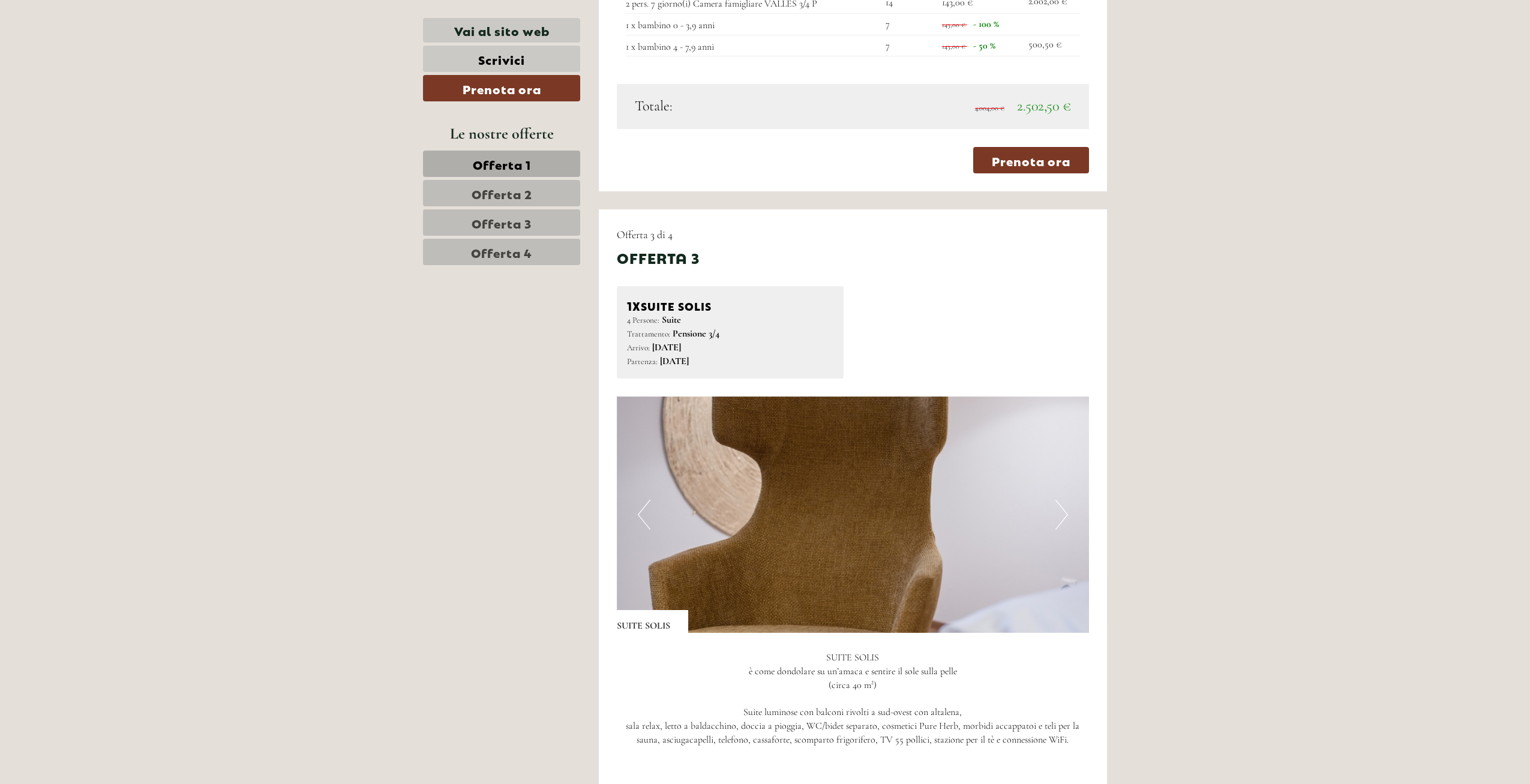
click at [1064, 500] on button "Next" at bounding box center [1062, 514] width 13 height 30
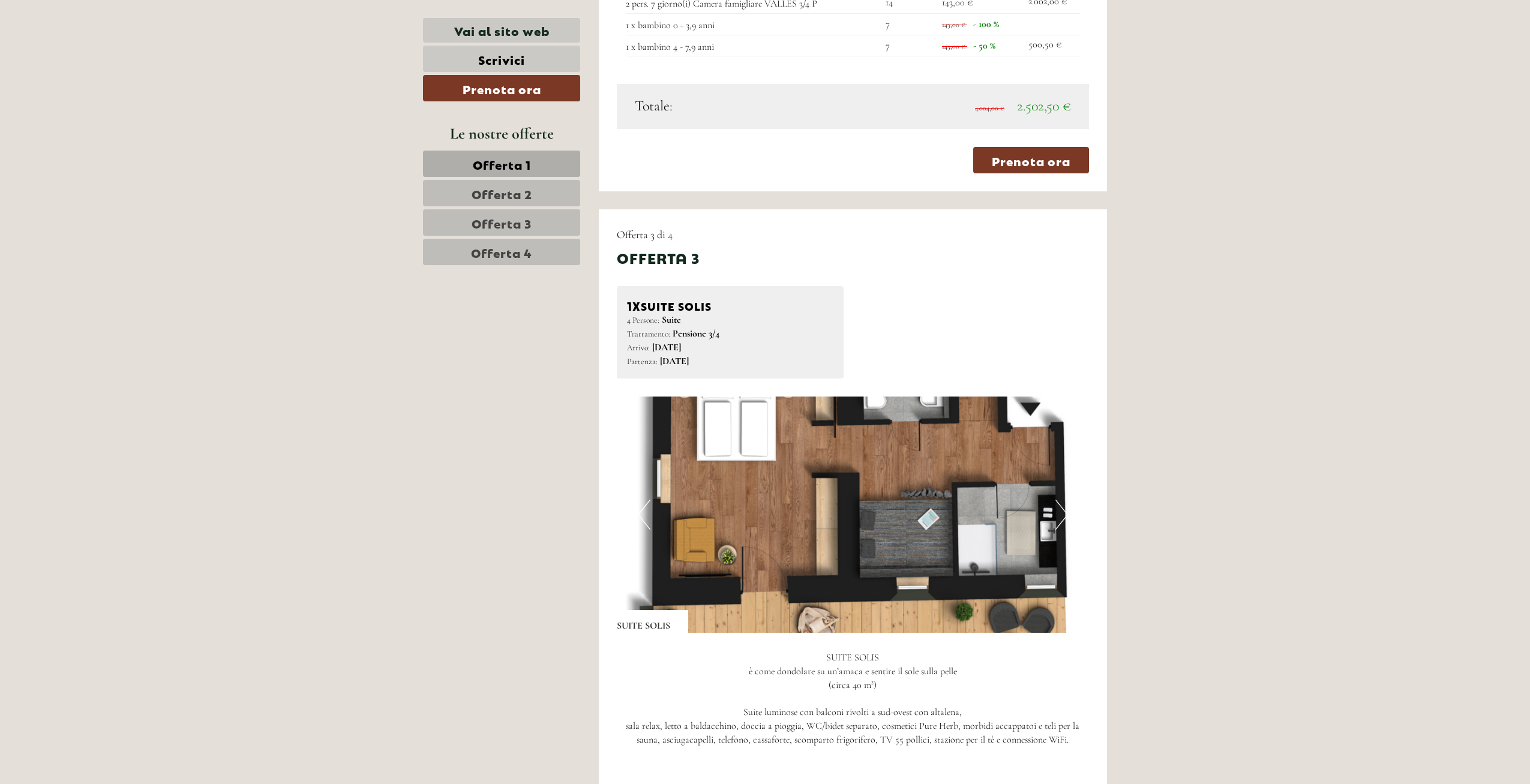
click at [1064, 500] on button "Next" at bounding box center [1062, 514] width 13 height 30
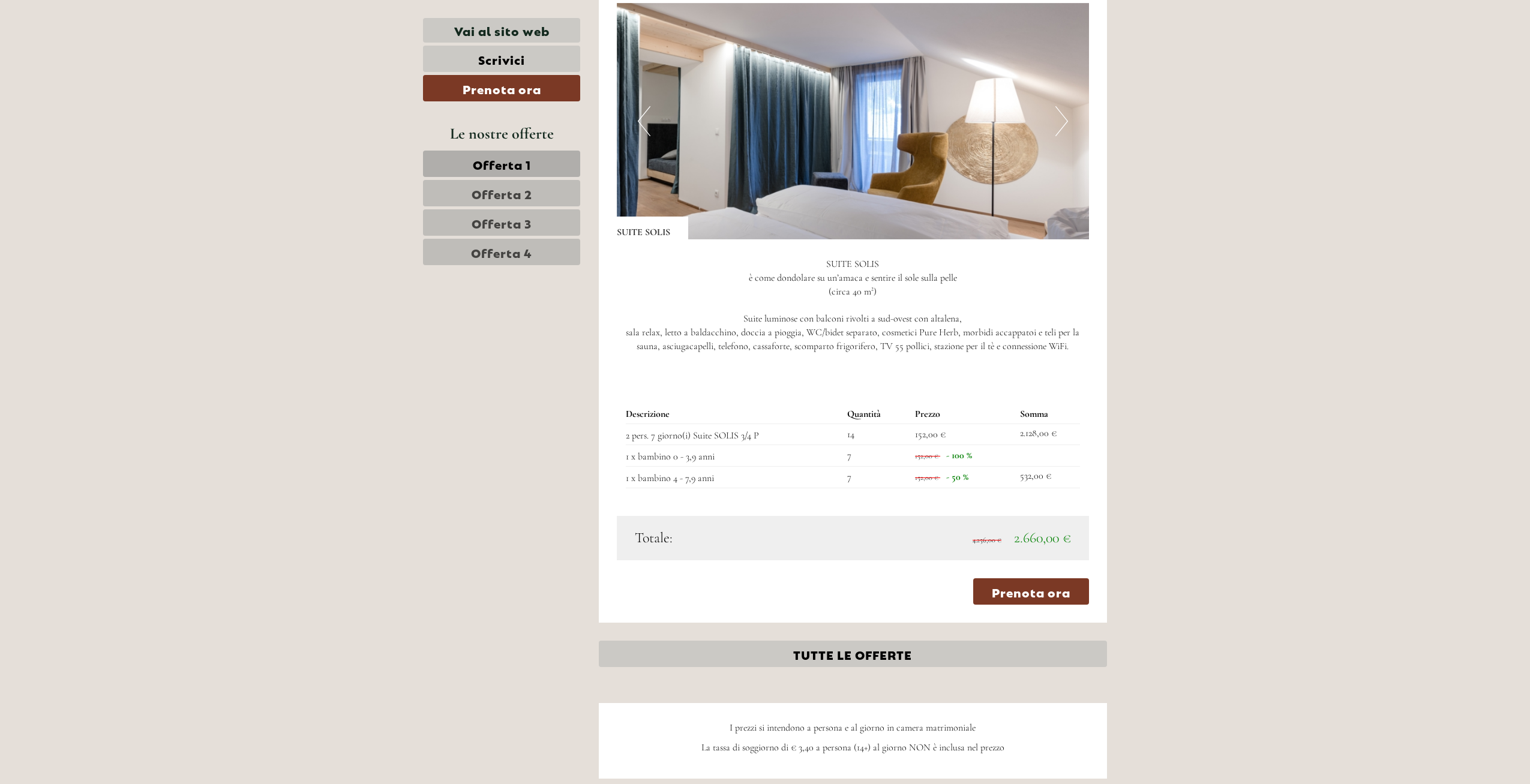
scroll to position [2811, 0]
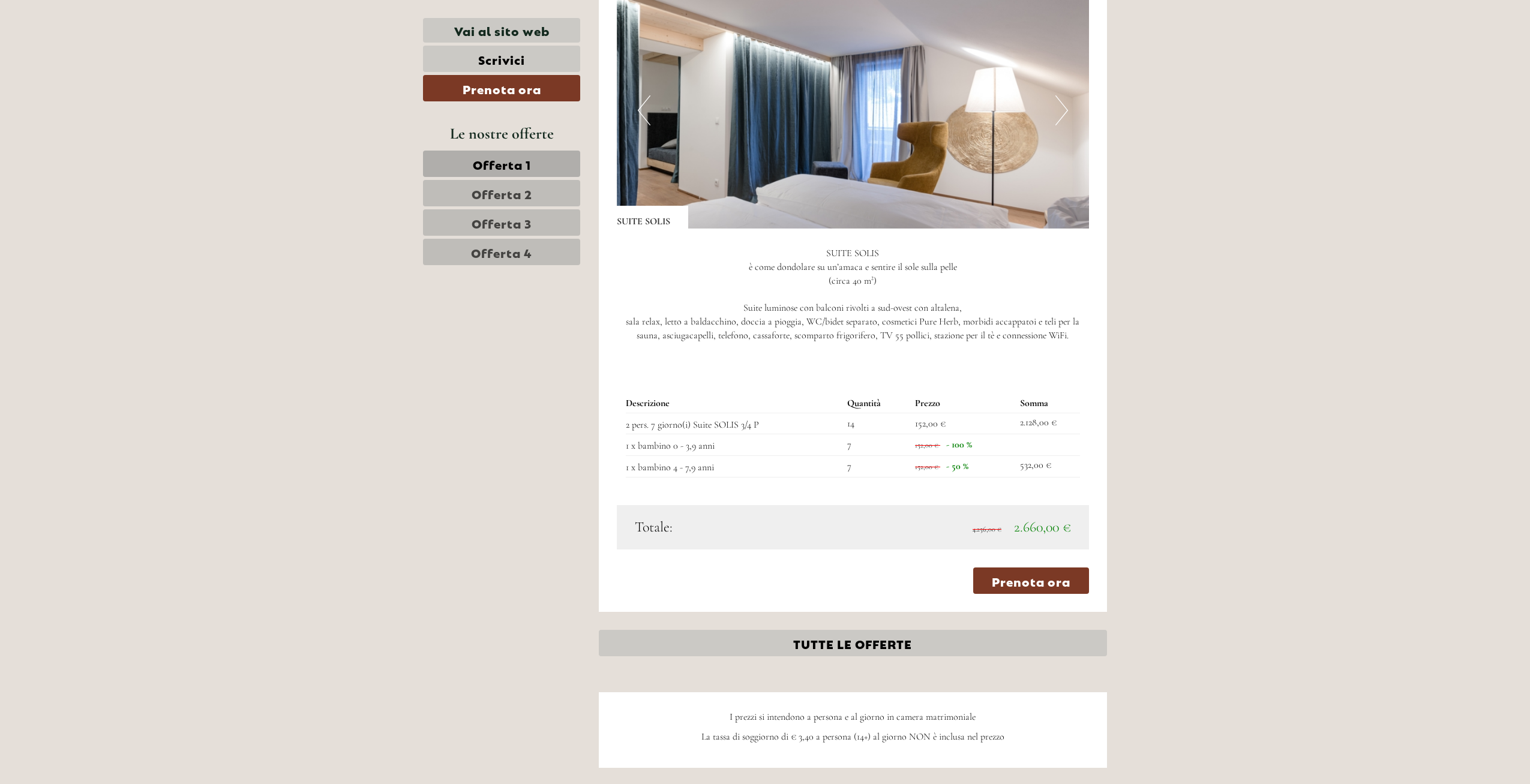
click at [505, 254] on span "Offerta 4" at bounding box center [501, 252] width 61 height 17
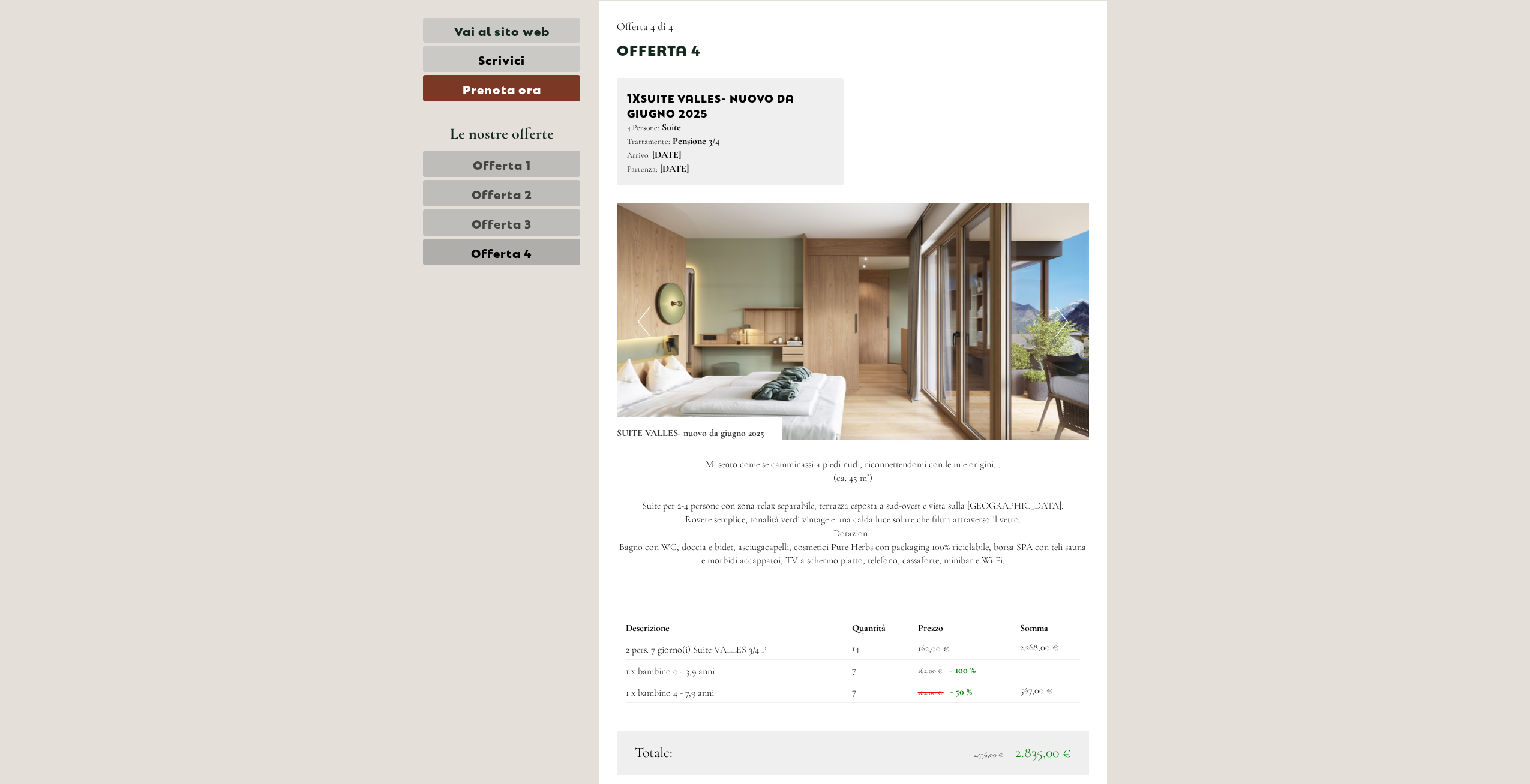
click at [1060, 315] on button "Next" at bounding box center [1062, 321] width 13 height 30
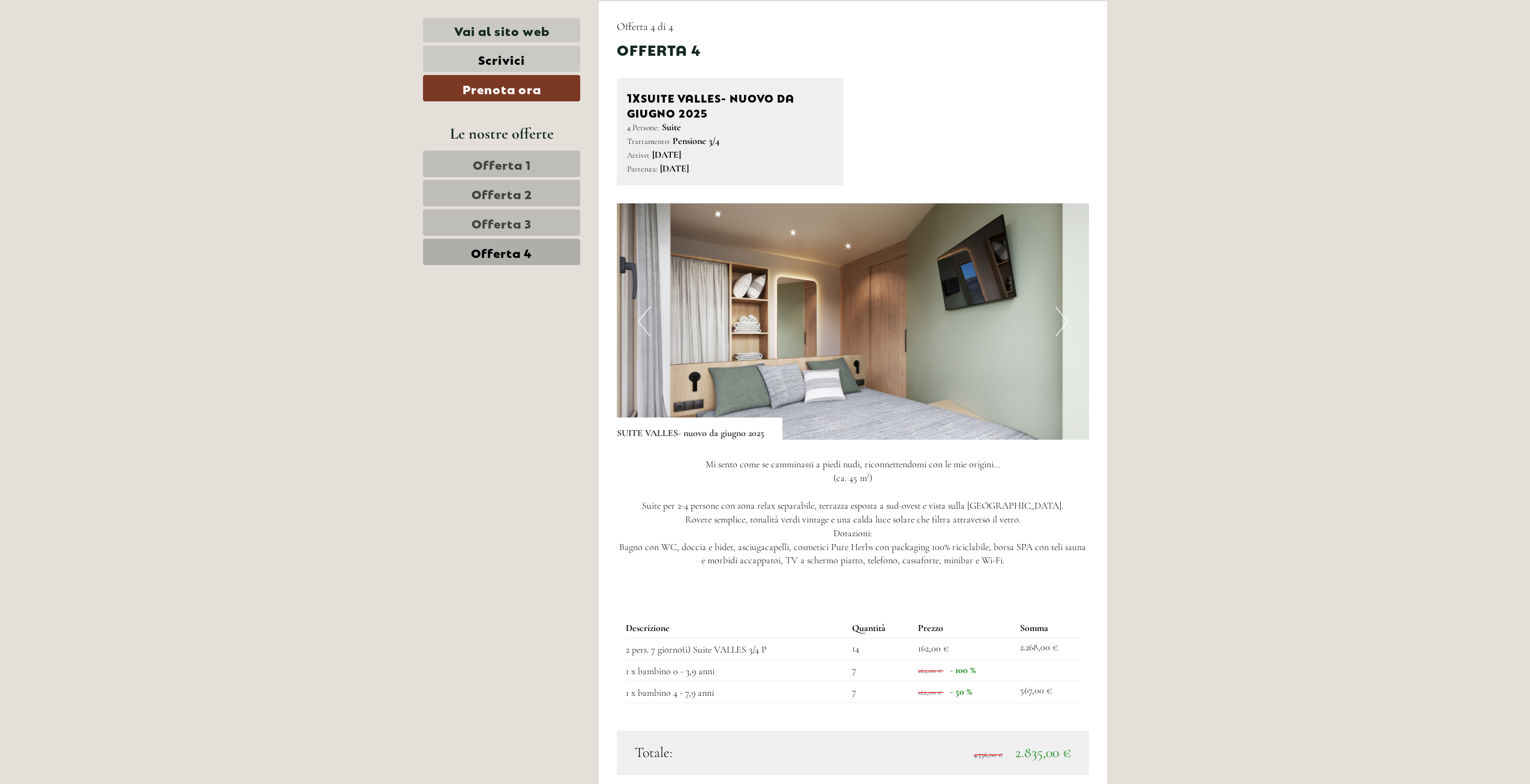
click at [1060, 315] on button "Next" at bounding box center [1062, 321] width 13 height 30
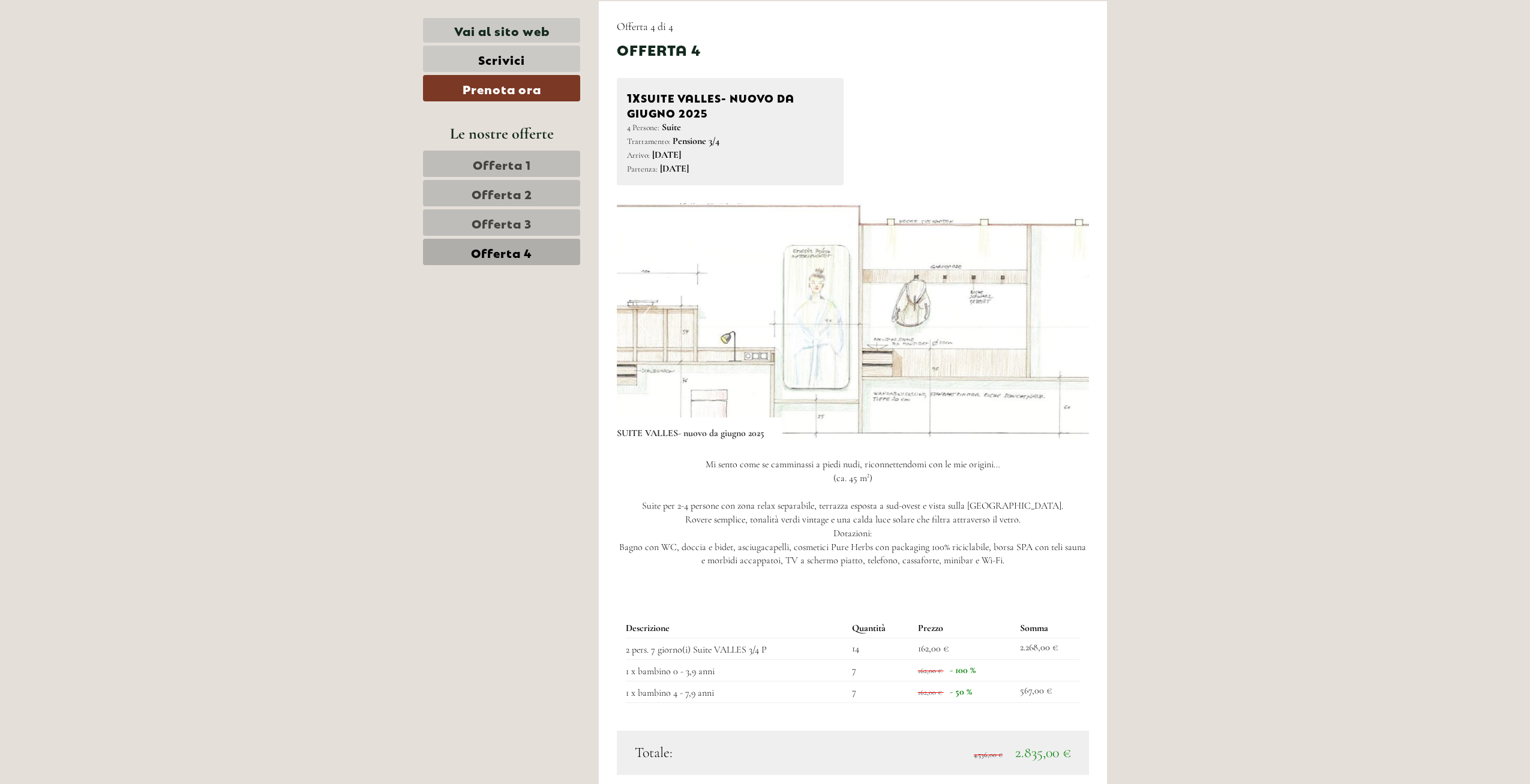
click at [1060, 315] on button "Next" at bounding box center [1062, 321] width 13 height 30
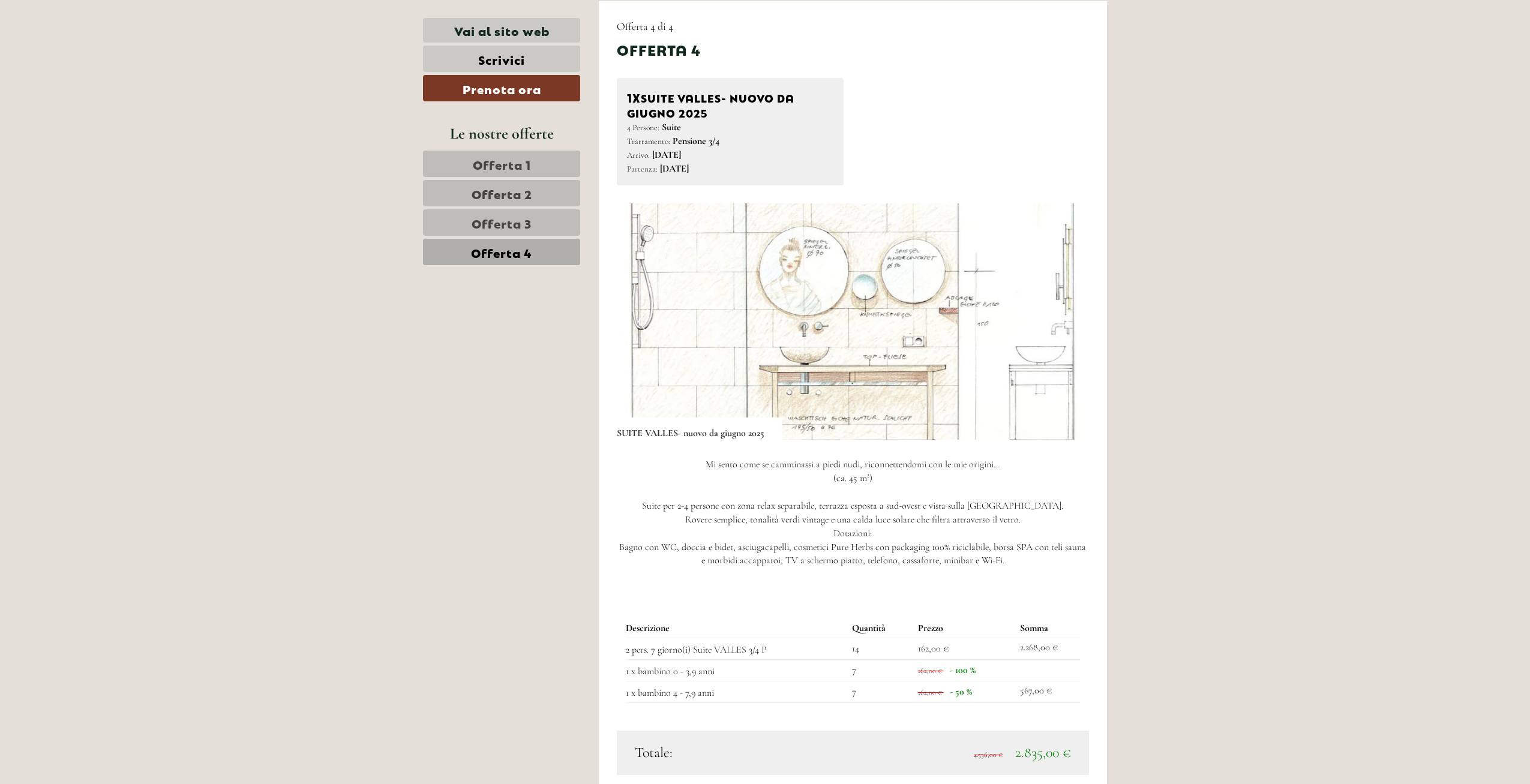
click at [1062, 322] on button "Next" at bounding box center [1062, 321] width 13 height 30
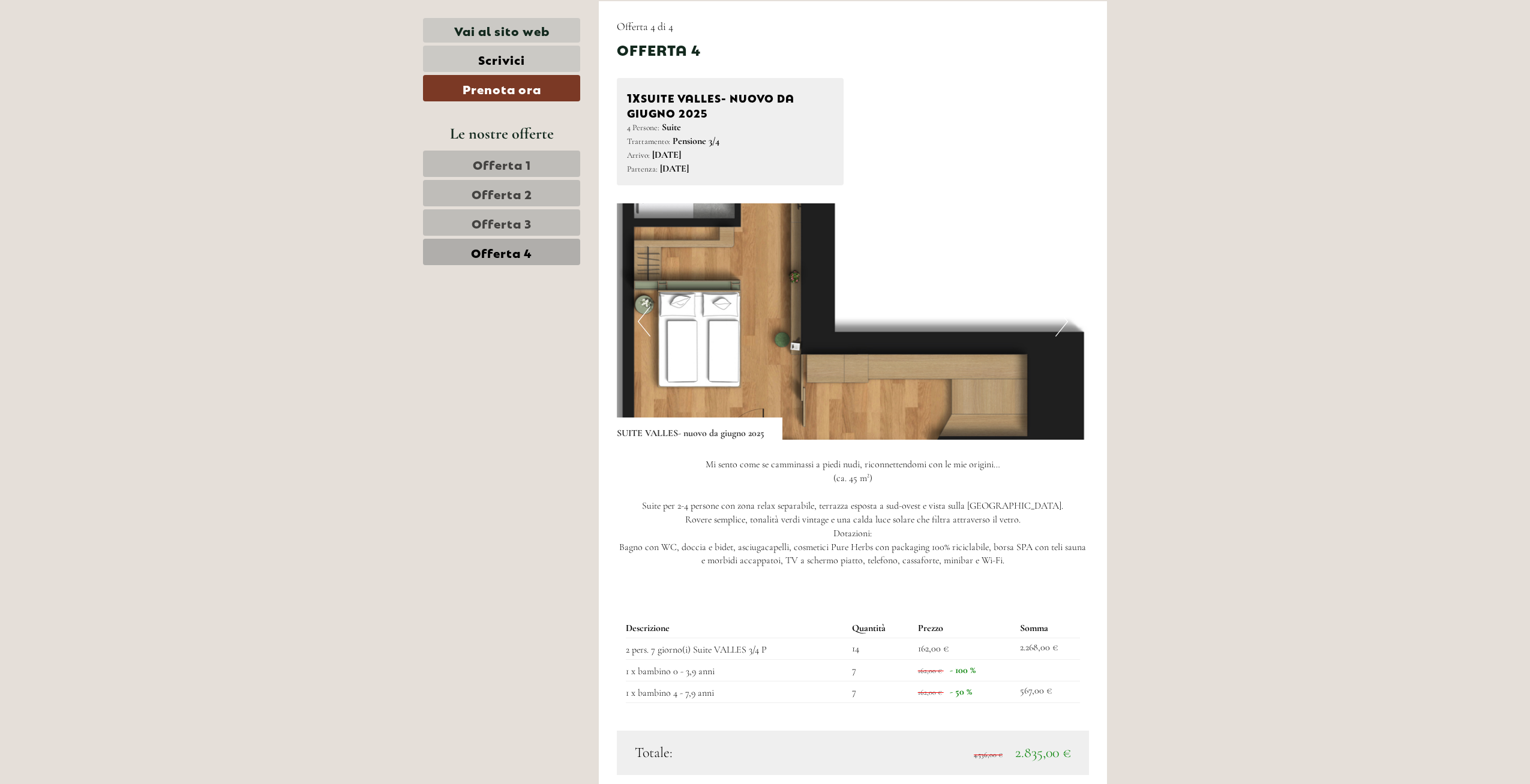
click at [1062, 322] on button "Next" at bounding box center [1062, 321] width 13 height 30
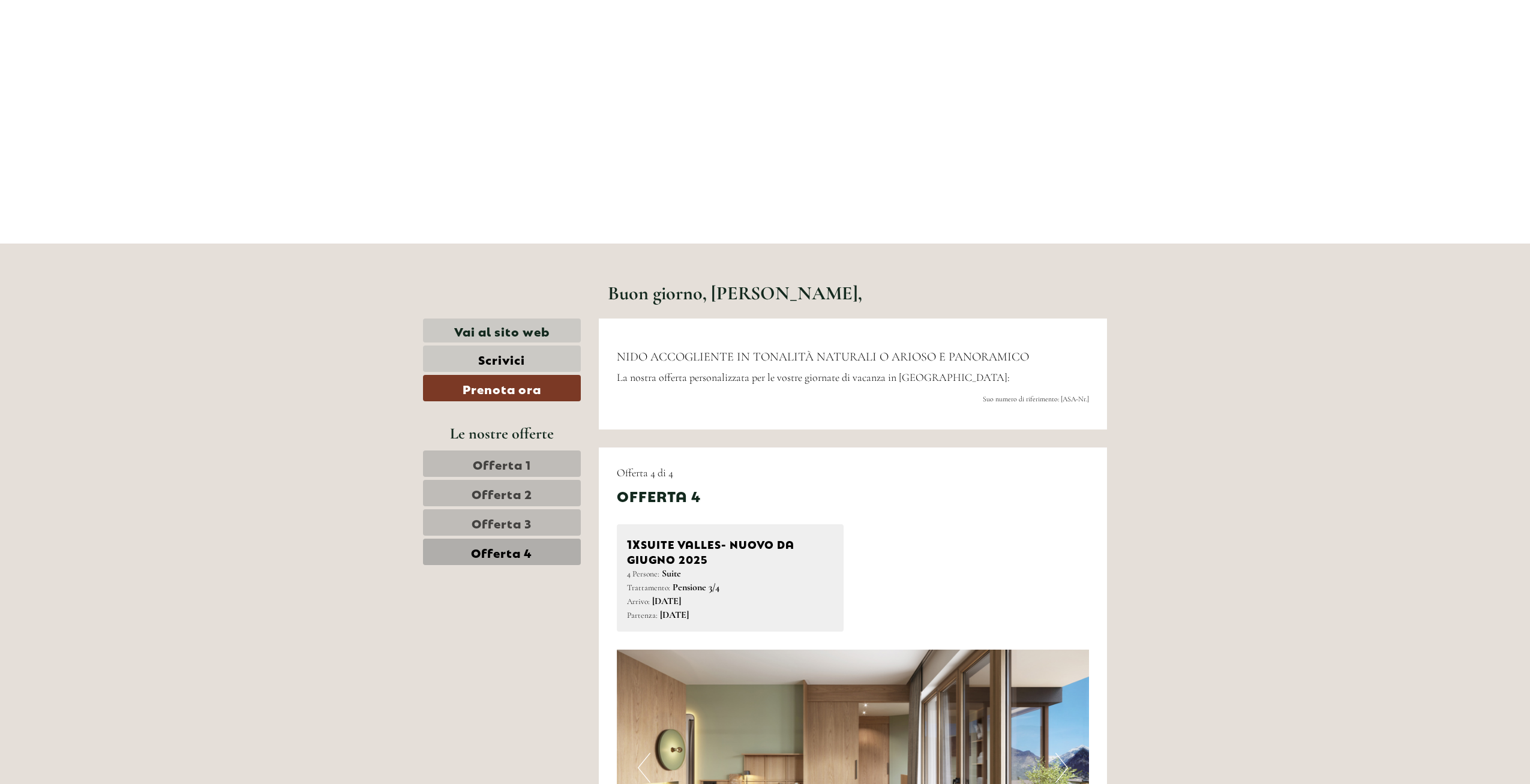
scroll to position [411, 0]
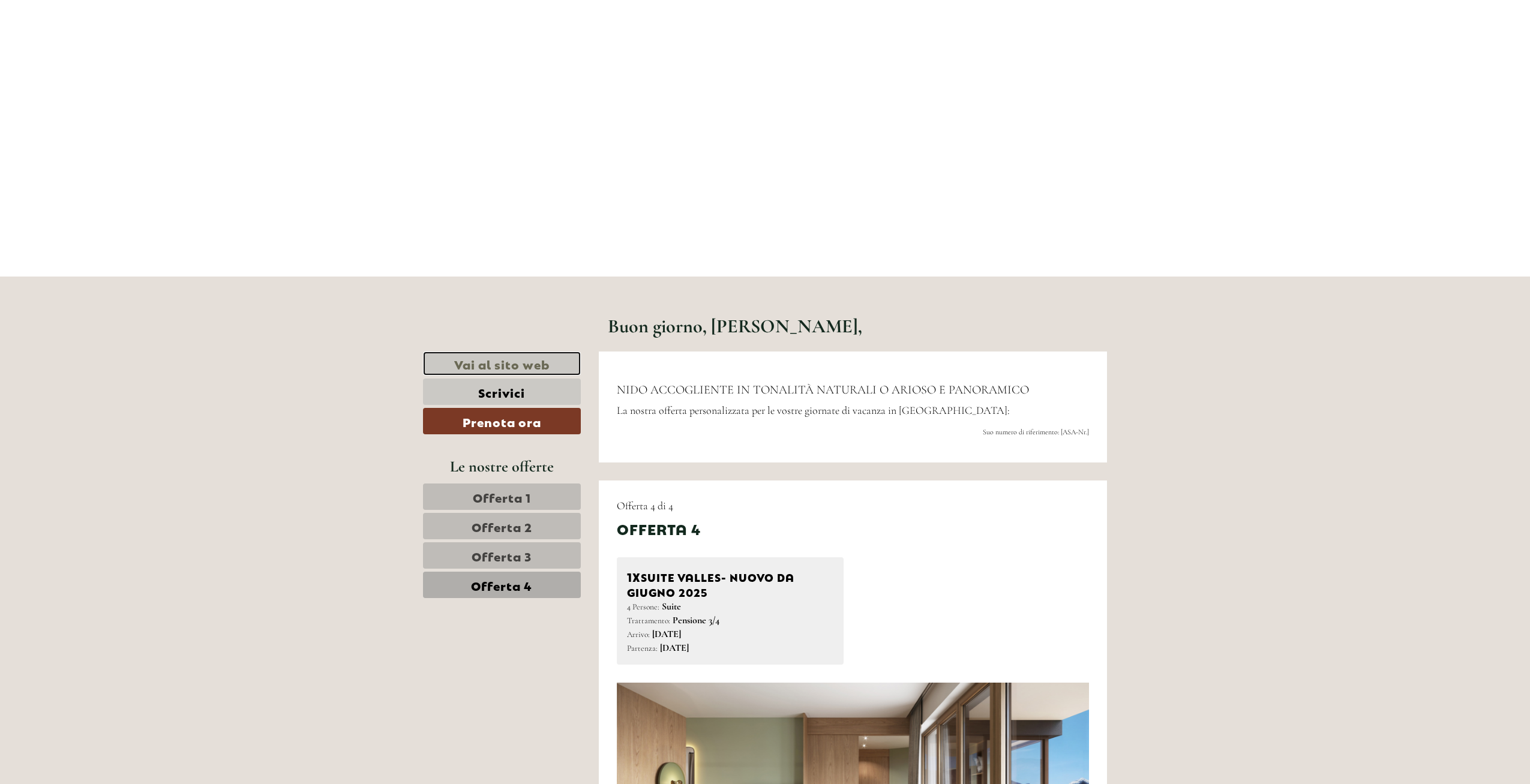
click at [503, 361] on link "Vai al sito web" at bounding box center [502, 363] width 158 height 25
